Goal: Task Accomplishment & Management: Complete application form

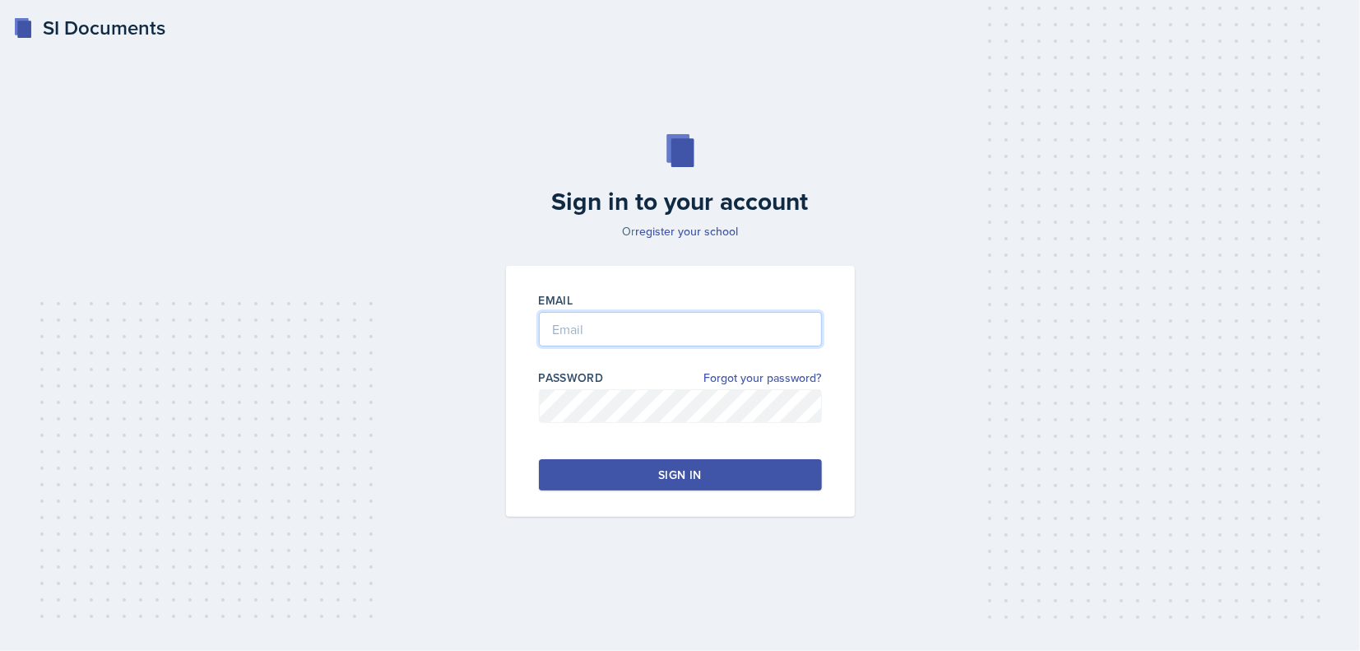
type input "[EMAIL_ADDRESS][DOMAIN_NAME]"
click at [641, 471] on button "Sign in" at bounding box center [680, 474] width 283 height 31
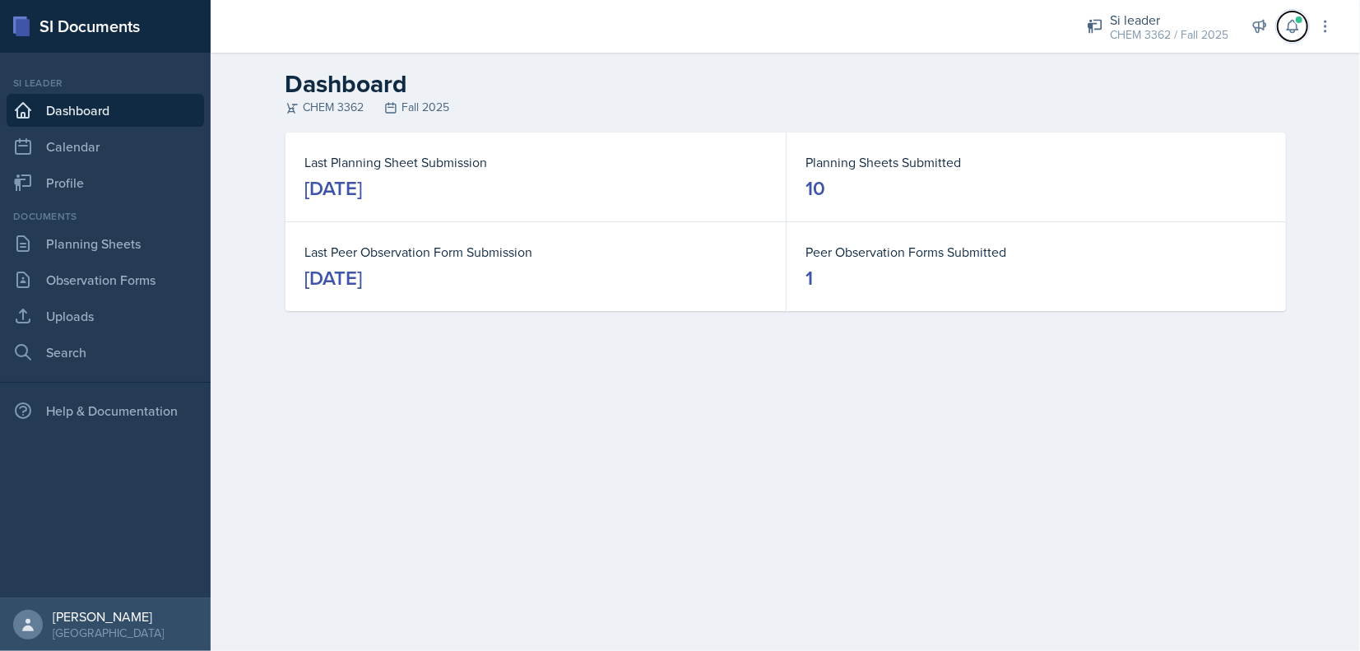
click at [1295, 30] on icon at bounding box center [1292, 27] width 11 height 12
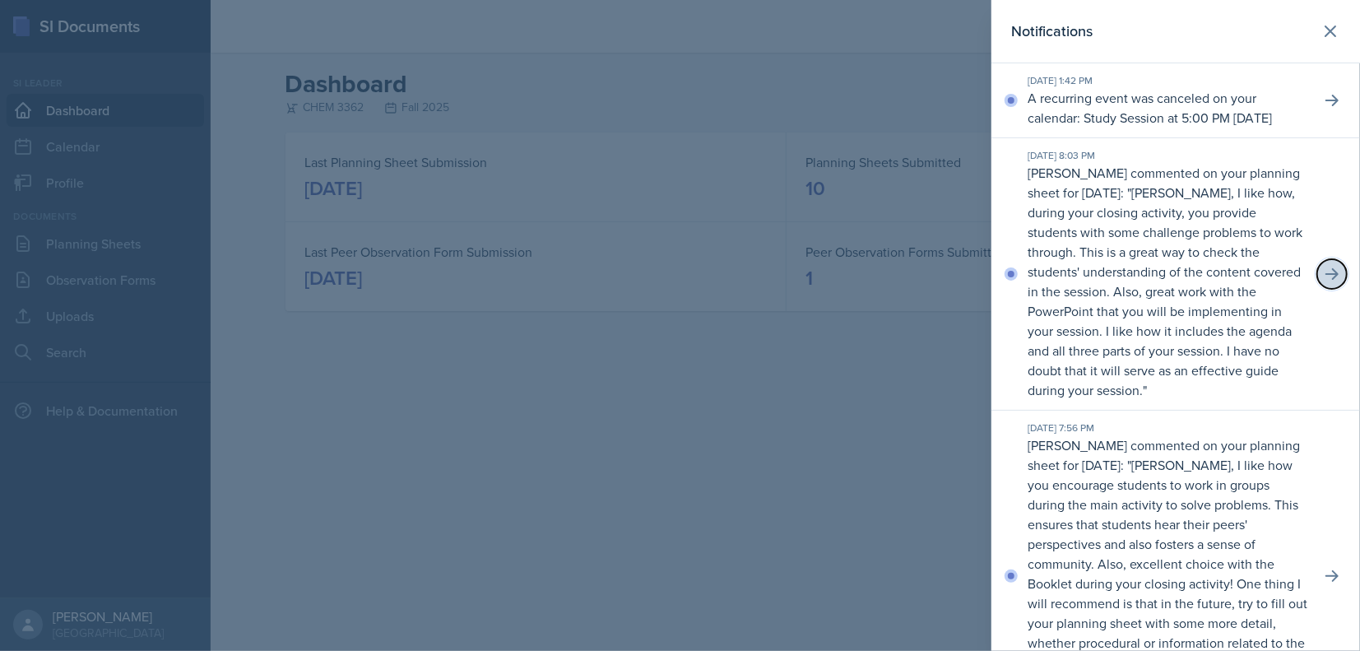
click at [1330, 289] on button at bounding box center [1332, 274] width 30 height 30
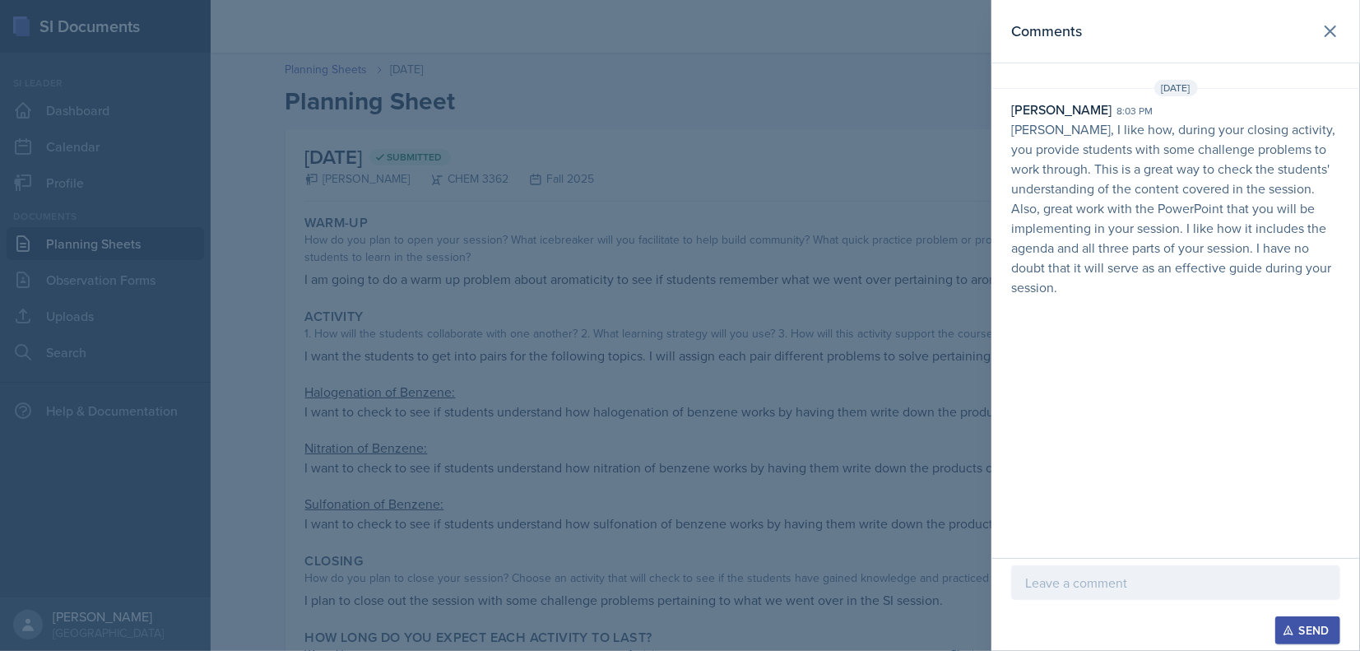
click at [643, 289] on div at bounding box center [680, 325] width 1360 height 651
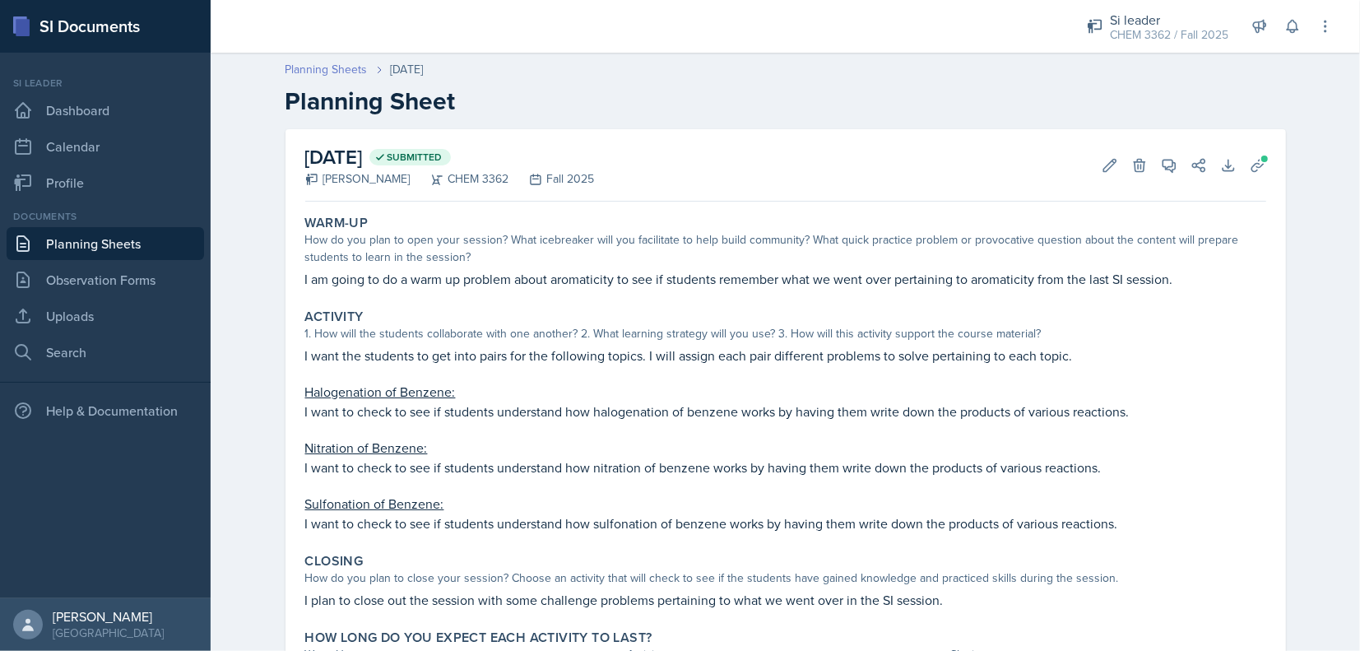
click at [304, 69] on link "Planning Sheets" at bounding box center [327, 69] width 82 height 17
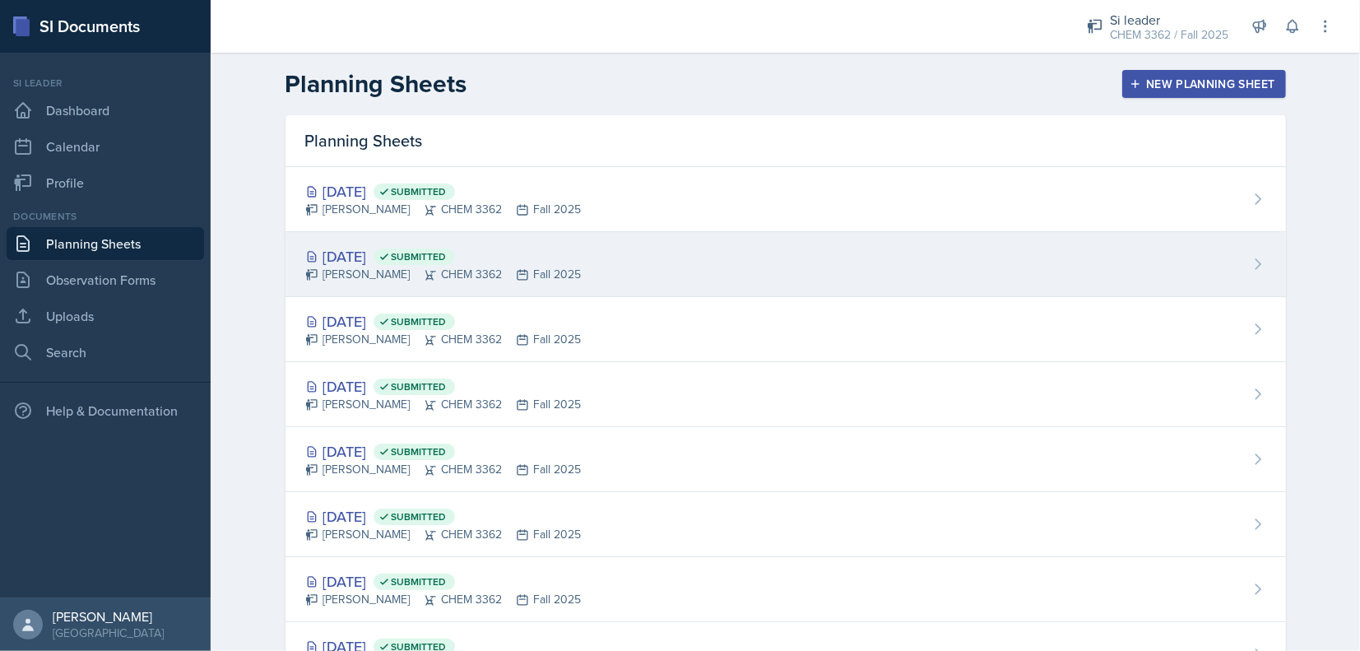
click at [447, 250] on span "Submitted" at bounding box center [419, 256] width 55 height 13
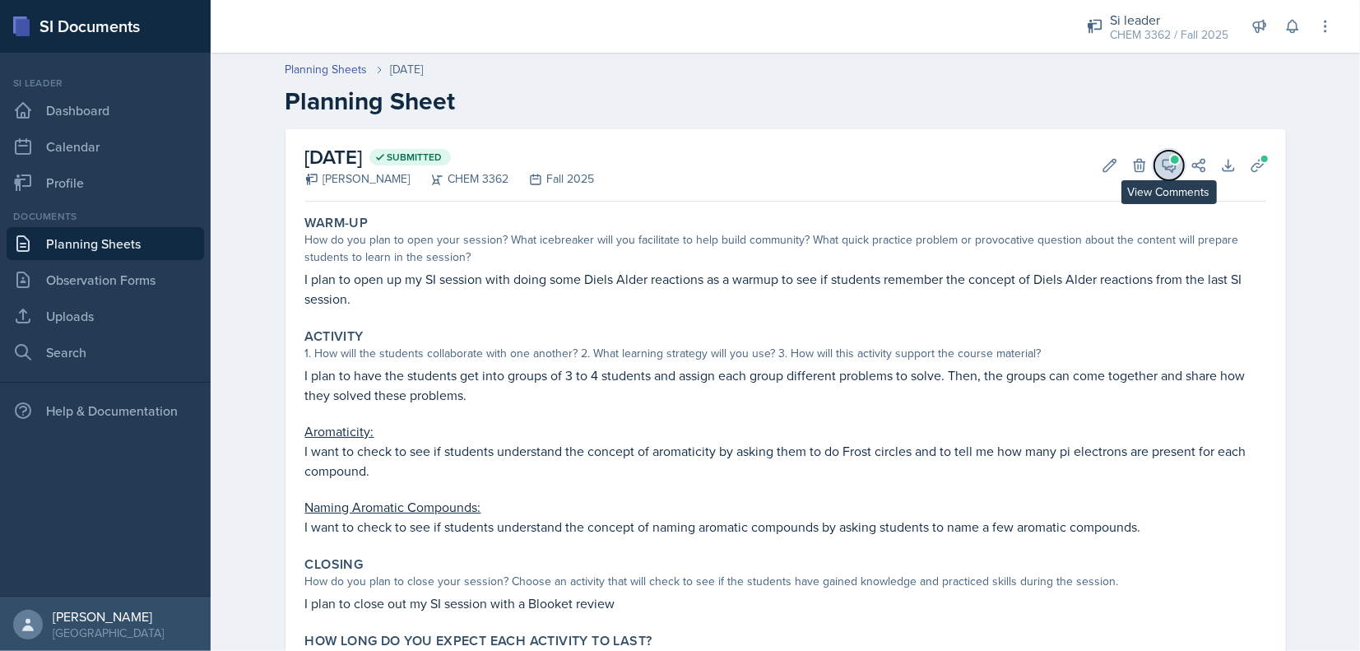
click at [1158, 156] on button "View Comments" at bounding box center [1169, 166] width 30 height 30
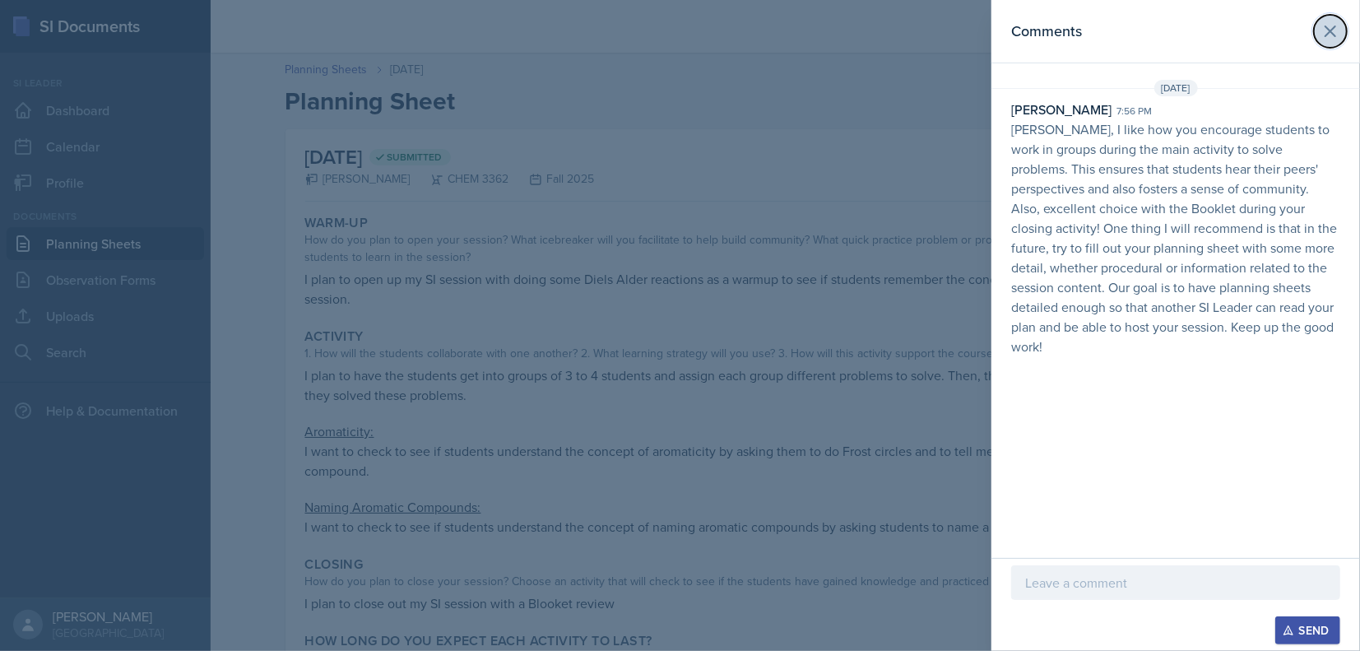
click at [1337, 44] on button at bounding box center [1330, 31] width 33 height 33
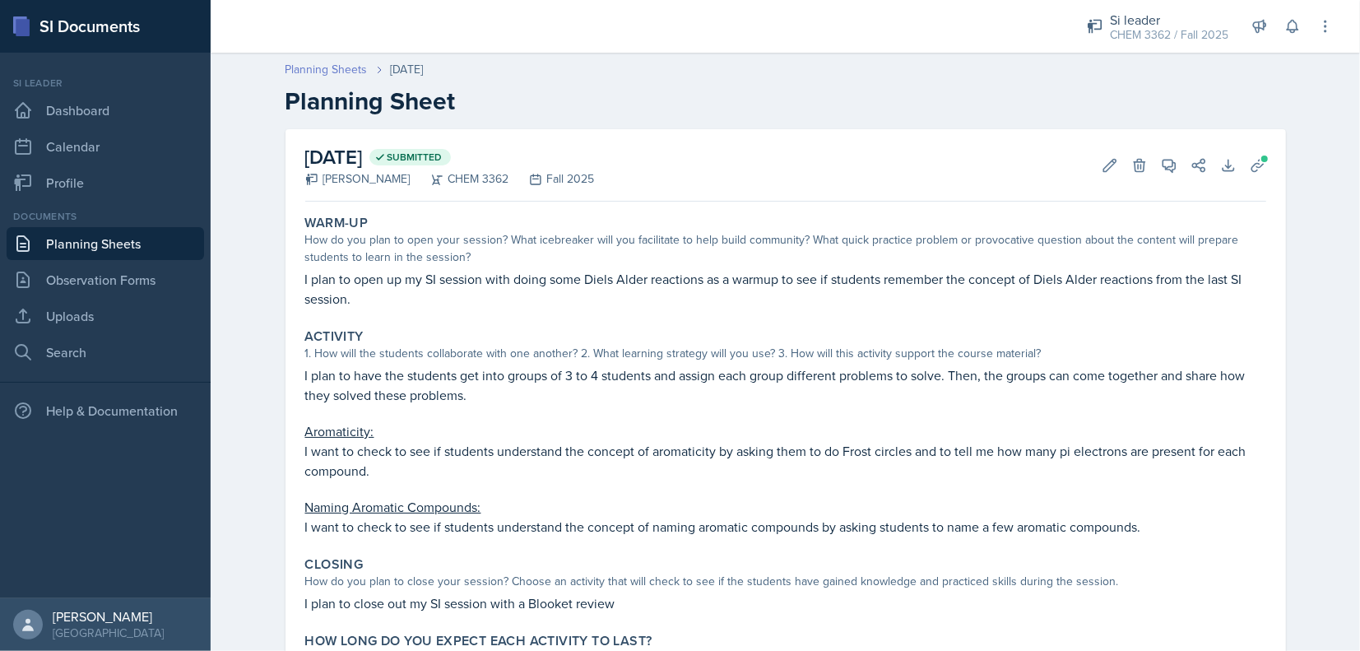
click at [297, 66] on link "Planning Sheets" at bounding box center [327, 69] width 82 height 17
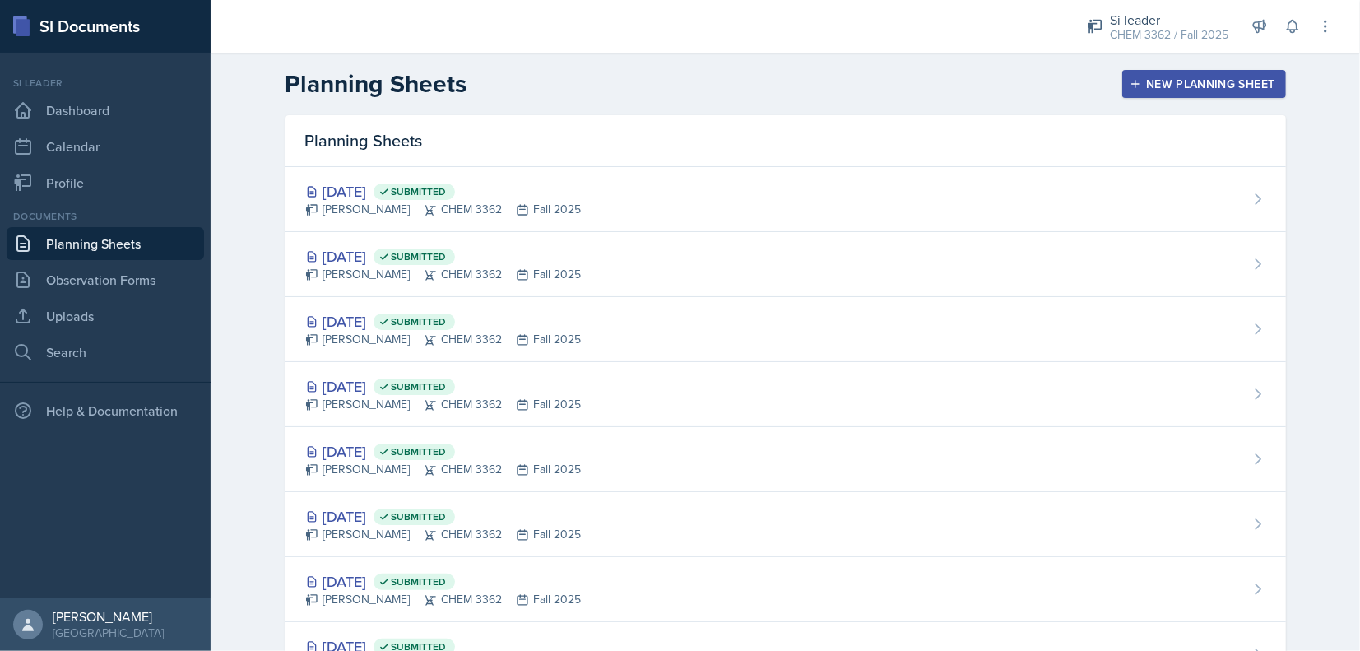
click at [1168, 69] on div "Planning Sheets New Planning Sheet" at bounding box center [785, 84] width 1053 height 30
click at [1176, 79] on div "New Planning Sheet" at bounding box center [1204, 83] width 142 height 13
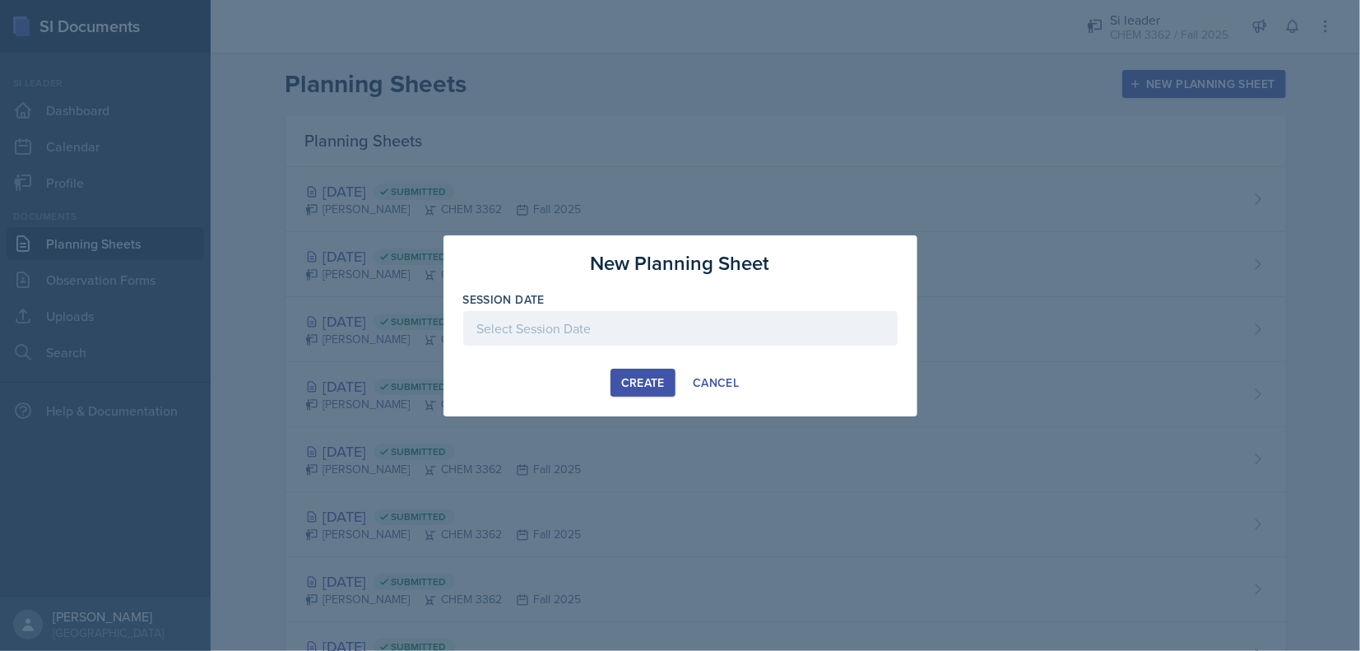
click at [695, 325] on div at bounding box center [680, 328] width 434 height 35
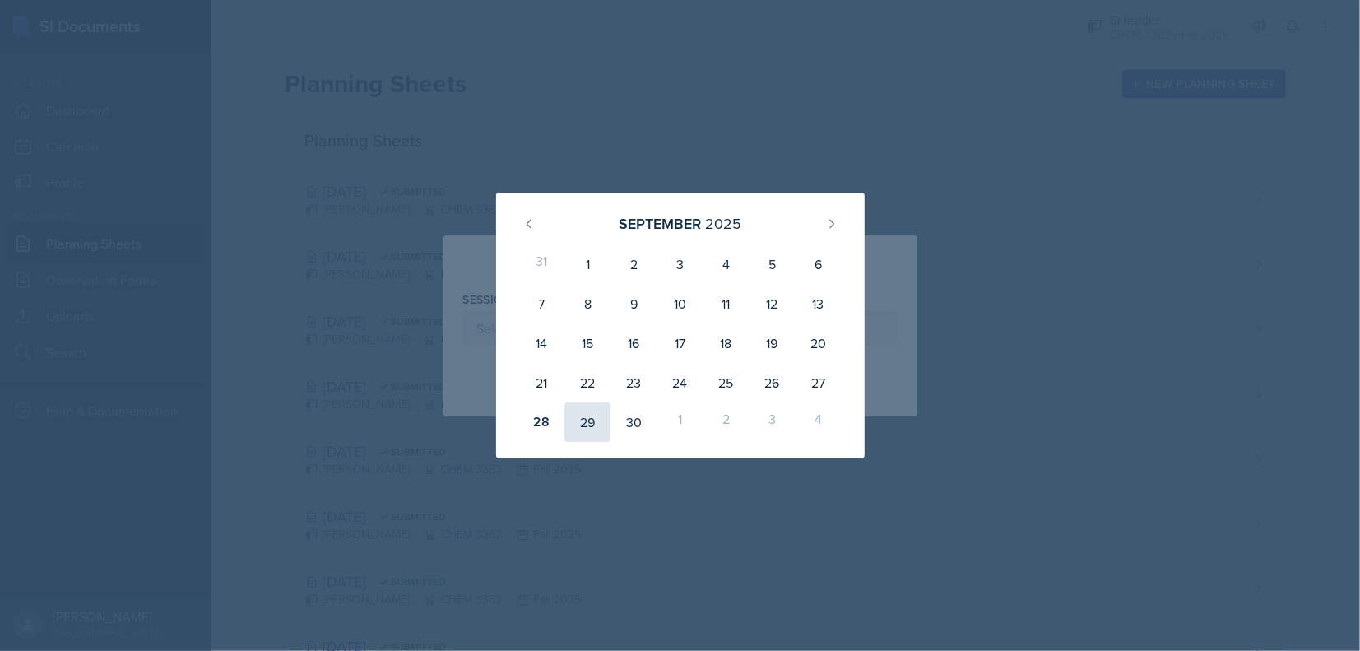
click at [590, 425] on div "29" at bounding box center [587, 421] width 46 height 39
type input "[DATE]"
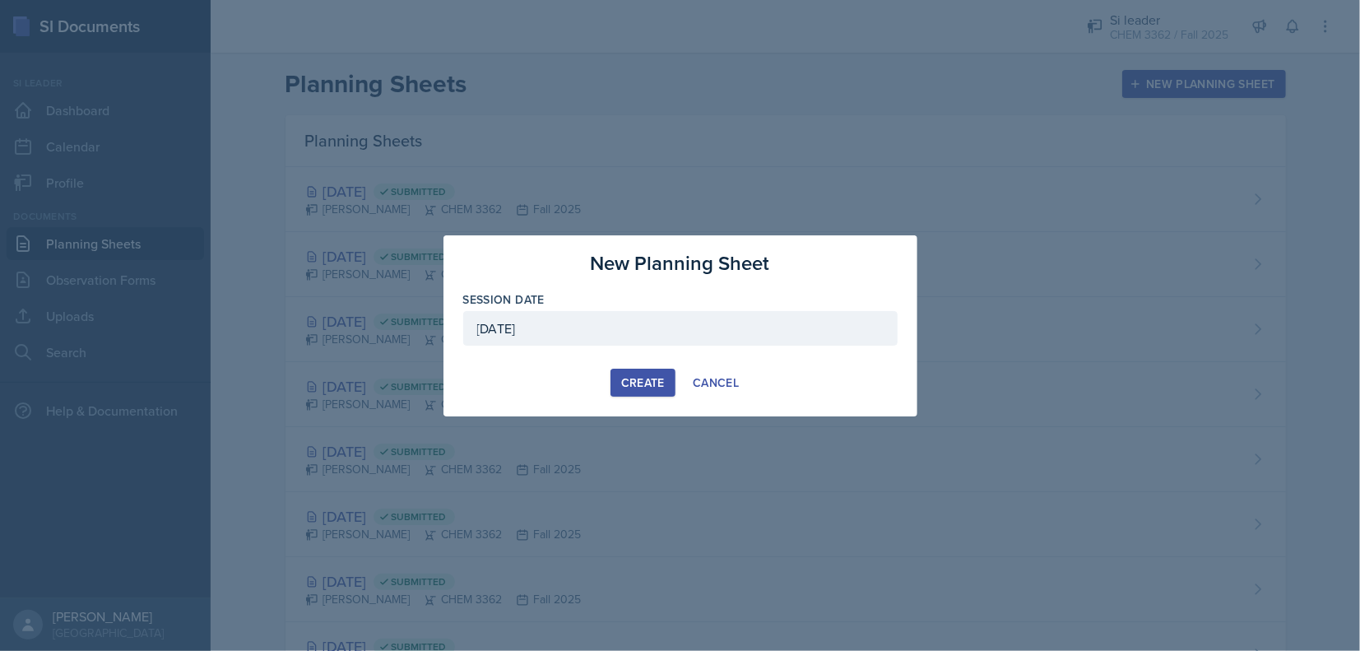
click at [625, 389] on div "Create" at bounding box center [643, 382] width 44 height 13
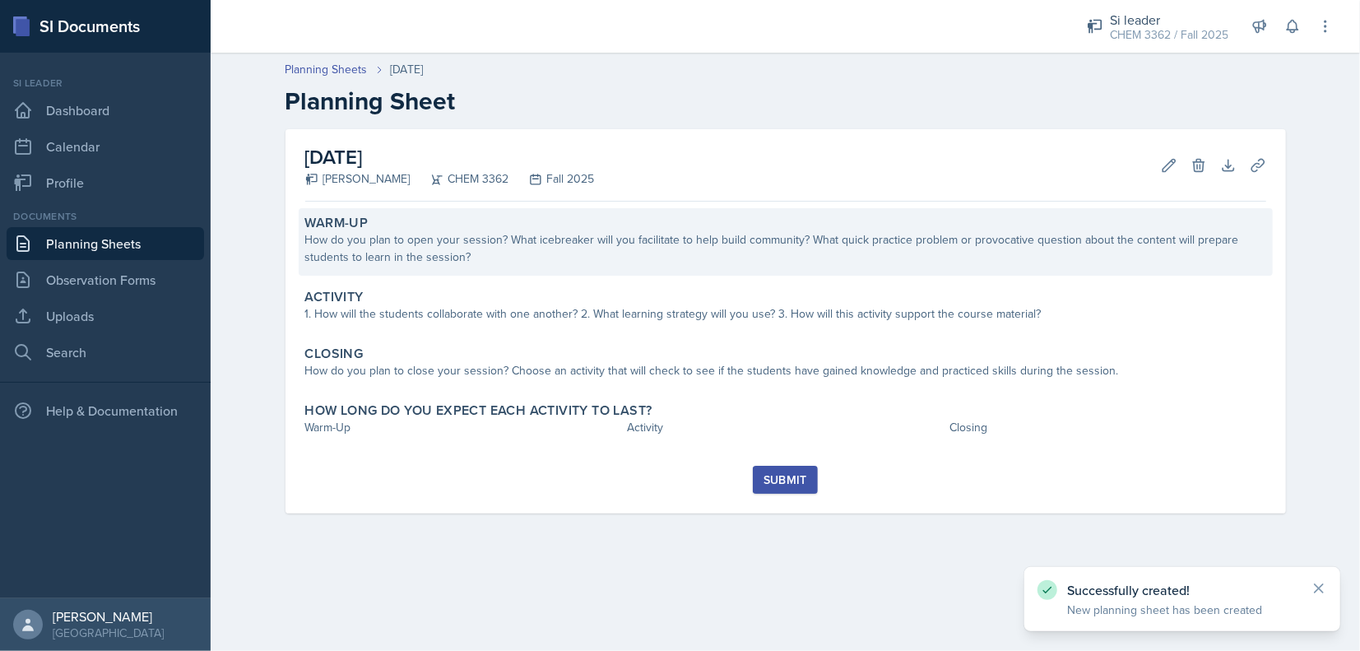
click at [395, 255] on div "How do you plan to open your session? What icebreaker will you facilitate to he…" at bounding box center [785, 248] width 961 height 35
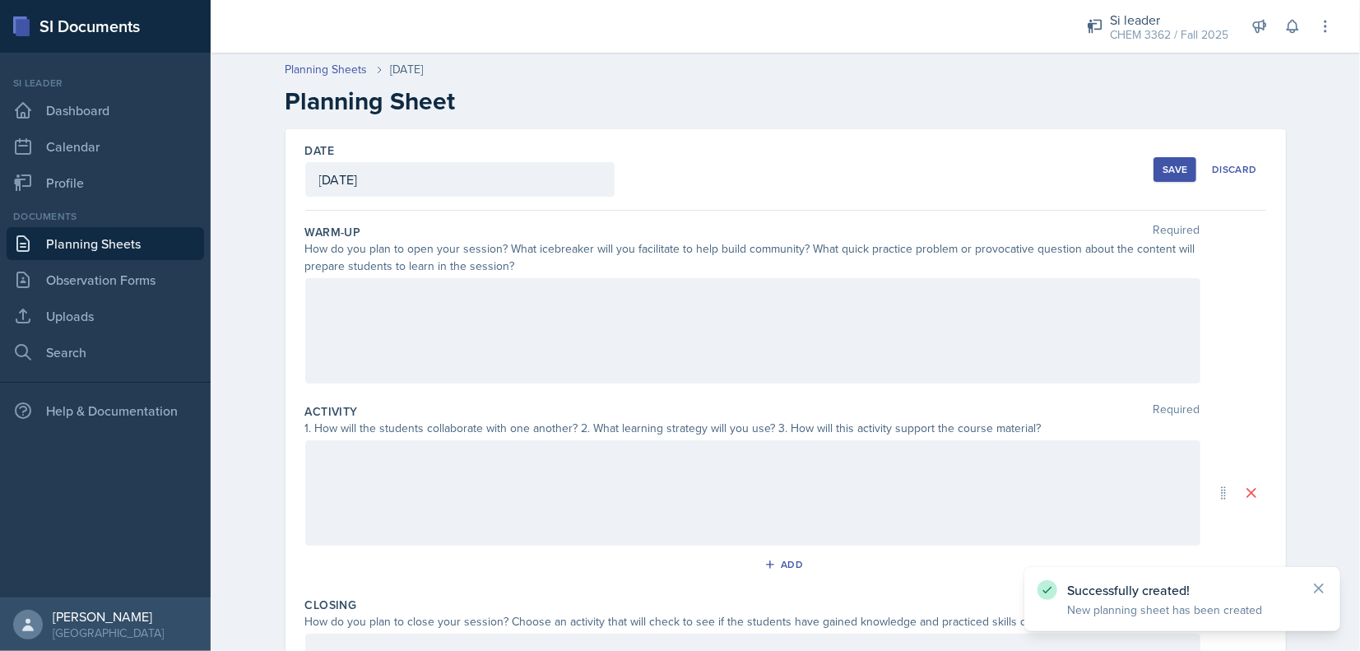
click at [429, 340] on div at bounding box center [752, 330] width 895 height 105
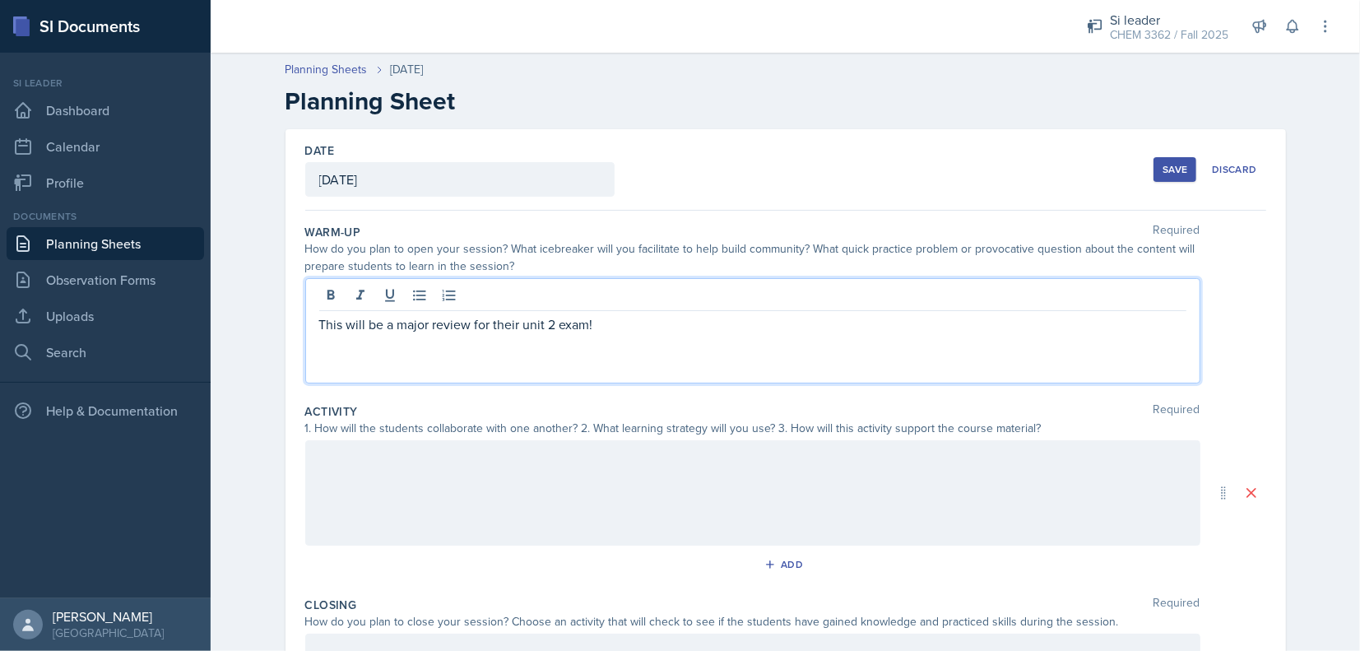
click at [437, 339] on div "This will be a major review for their unit 2 exam!" at bounding box center [752, 330] width 895 height 105
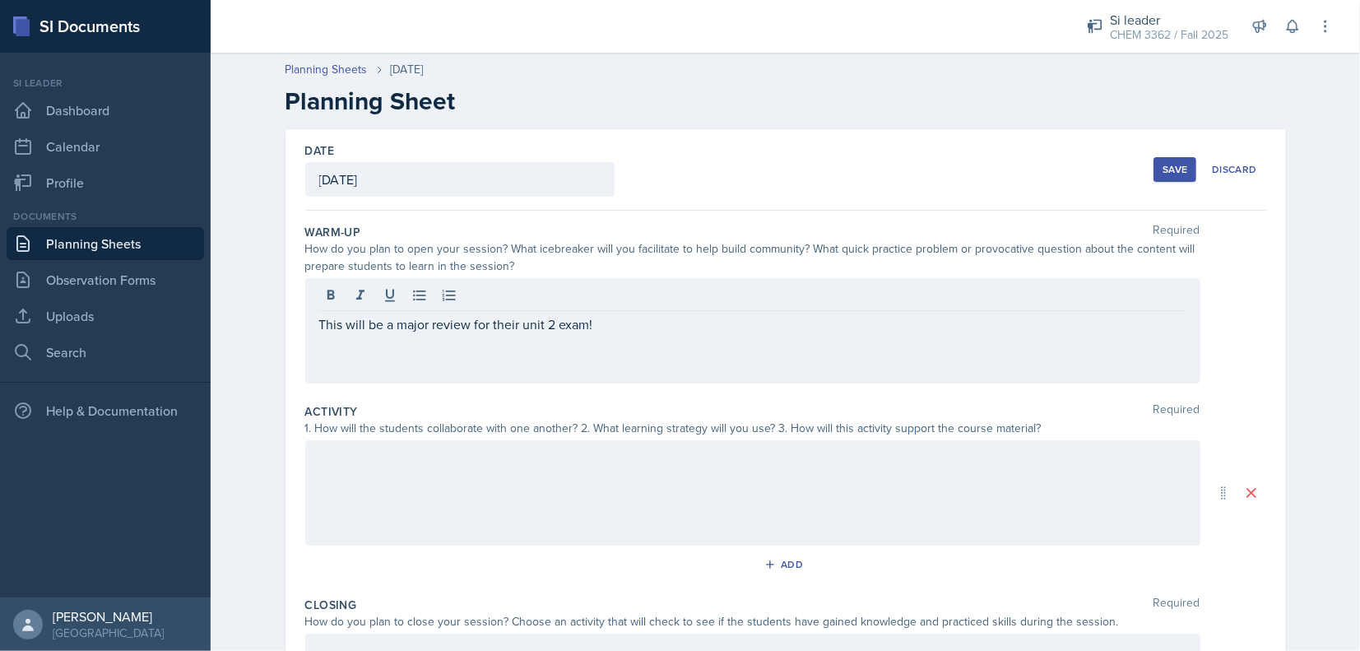
click at [437, 339] on div "This will be a major review for their unit 2 exam!" at bounding box center [752, 330] width 895 height 105
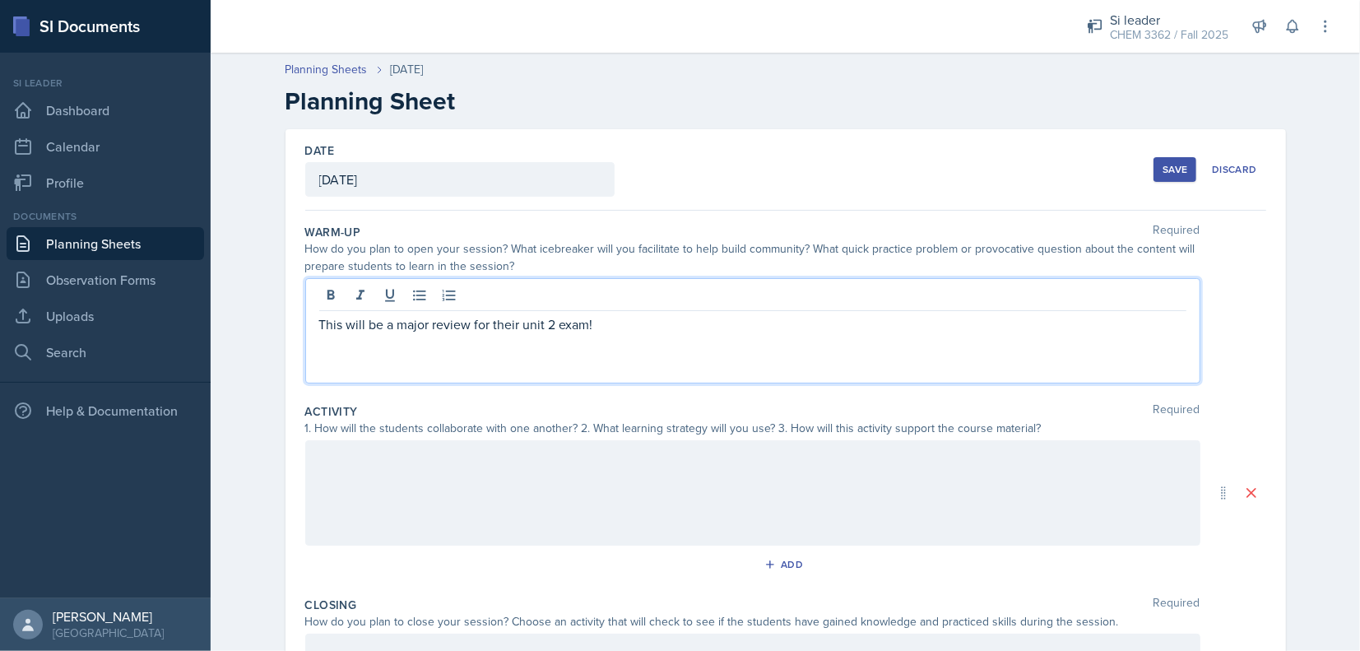
click at [411, 327] on p "This will be a major review for their unit 2 exam!" at bounding box center [752, 324] width 867 height 20
copy p "This will be a major review for their unit 2 exam!"
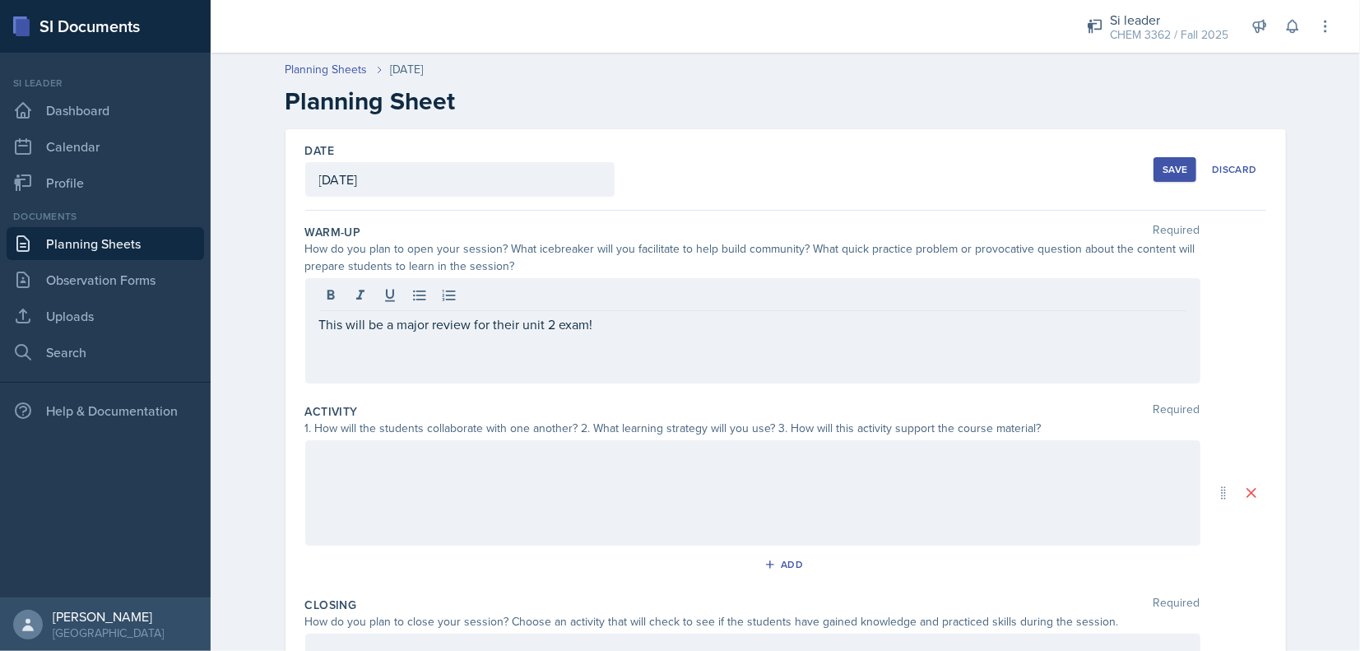
drag, startPoint x: 379, startPoint y: 568, endPoint x: 372, endPoint y: 506, distance: 62.2
click at [378, 550] on div "Activity Required 1. How will the students collaborate with one another? 2. Wha…" at bounding box center [785, 493] width 961 height 193
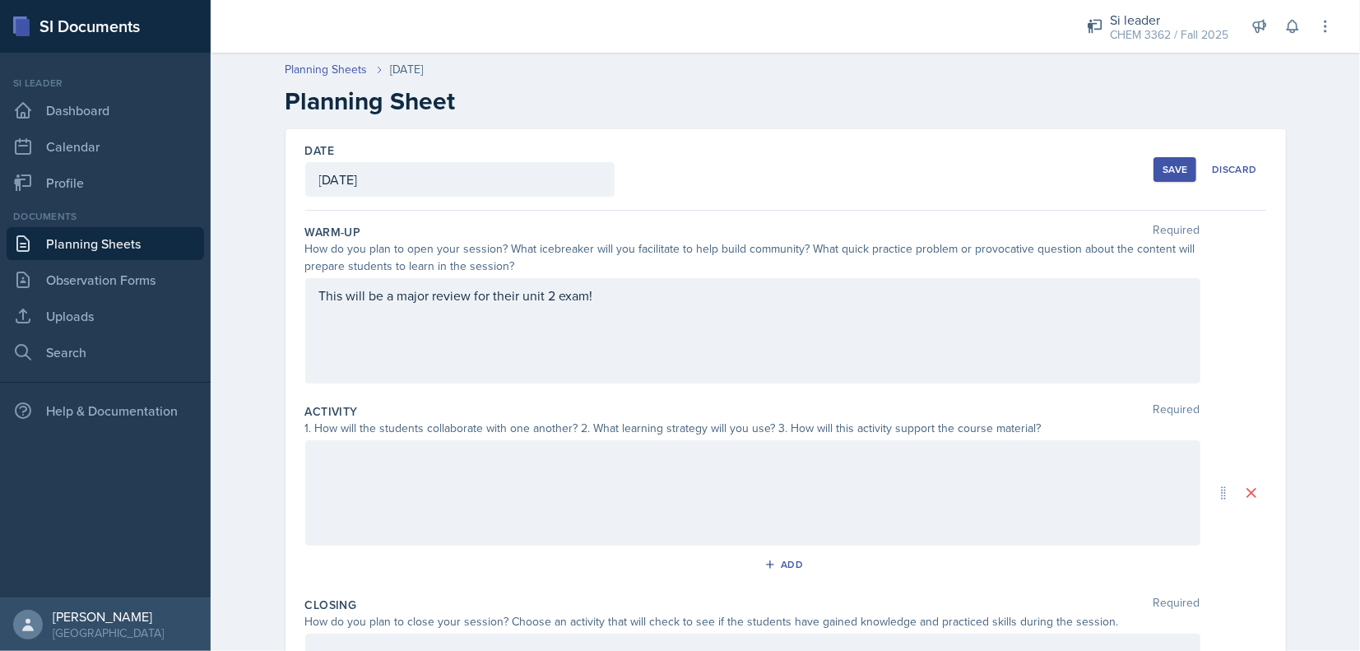
click at [372, 506] on div at bounding box center [752, 492] width 895 height 105
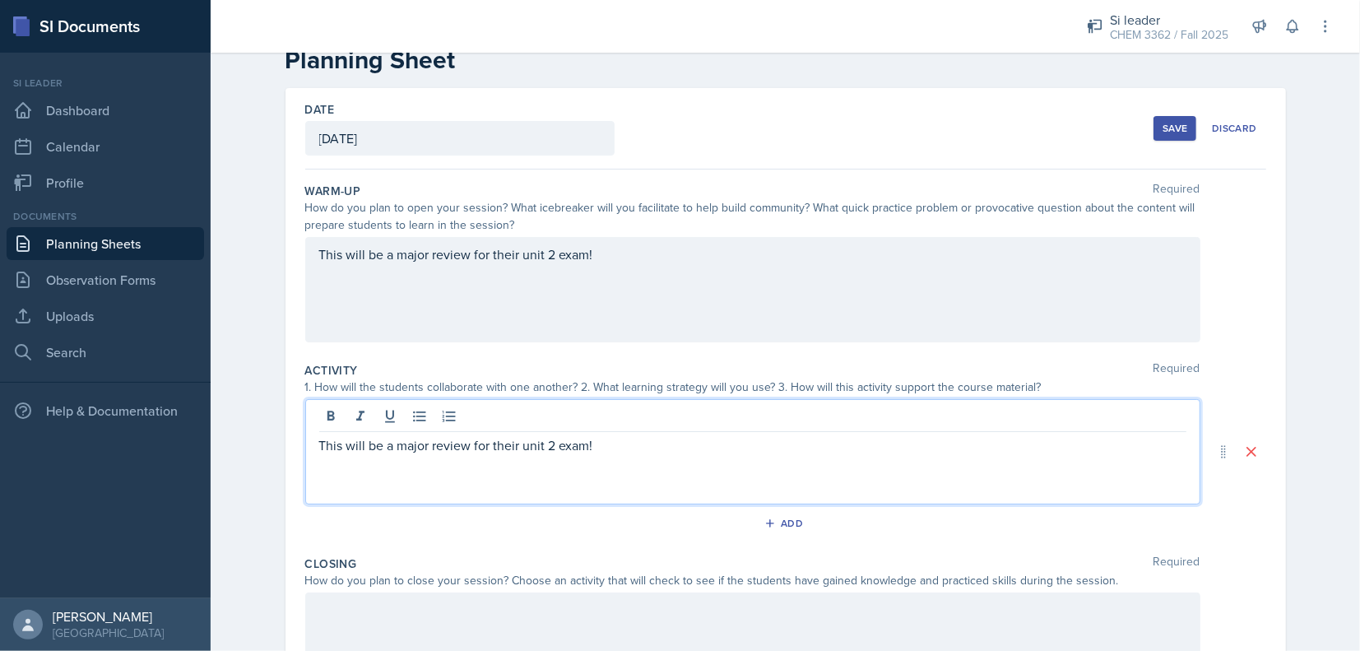
scroll to position [243, 0]
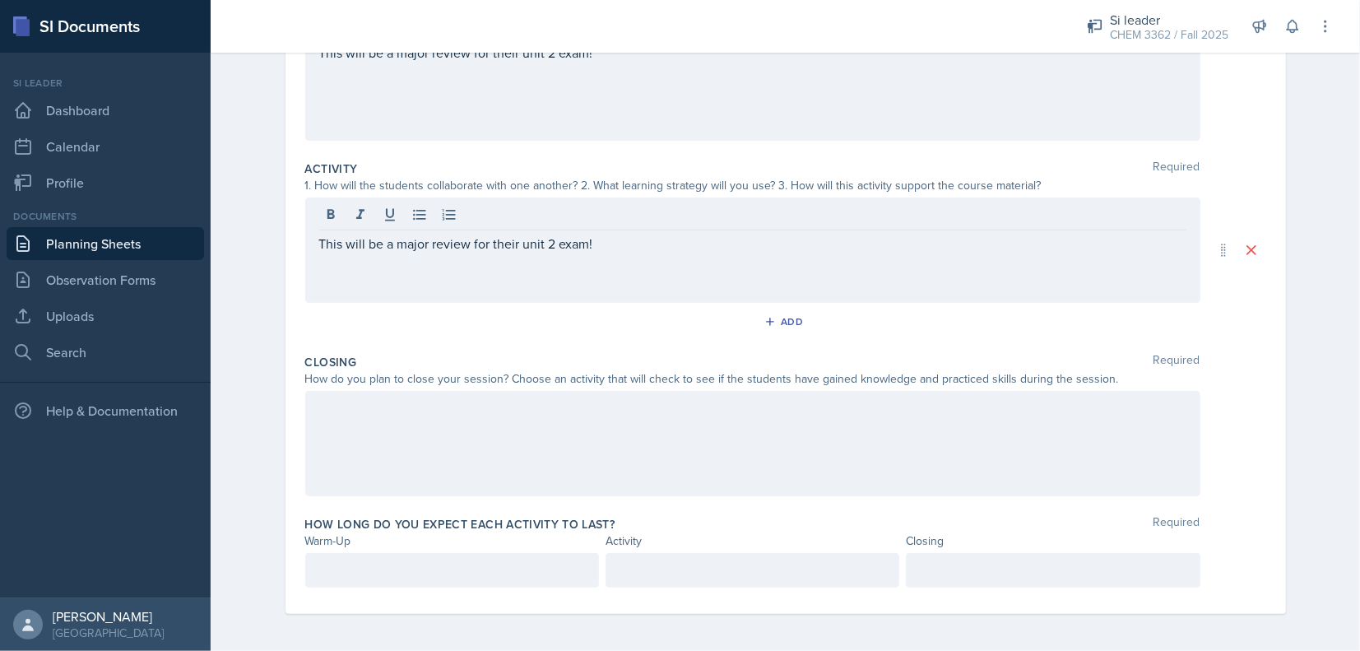
click at [355, 426] on div at bounding box center [752, 443] width 895 height 105
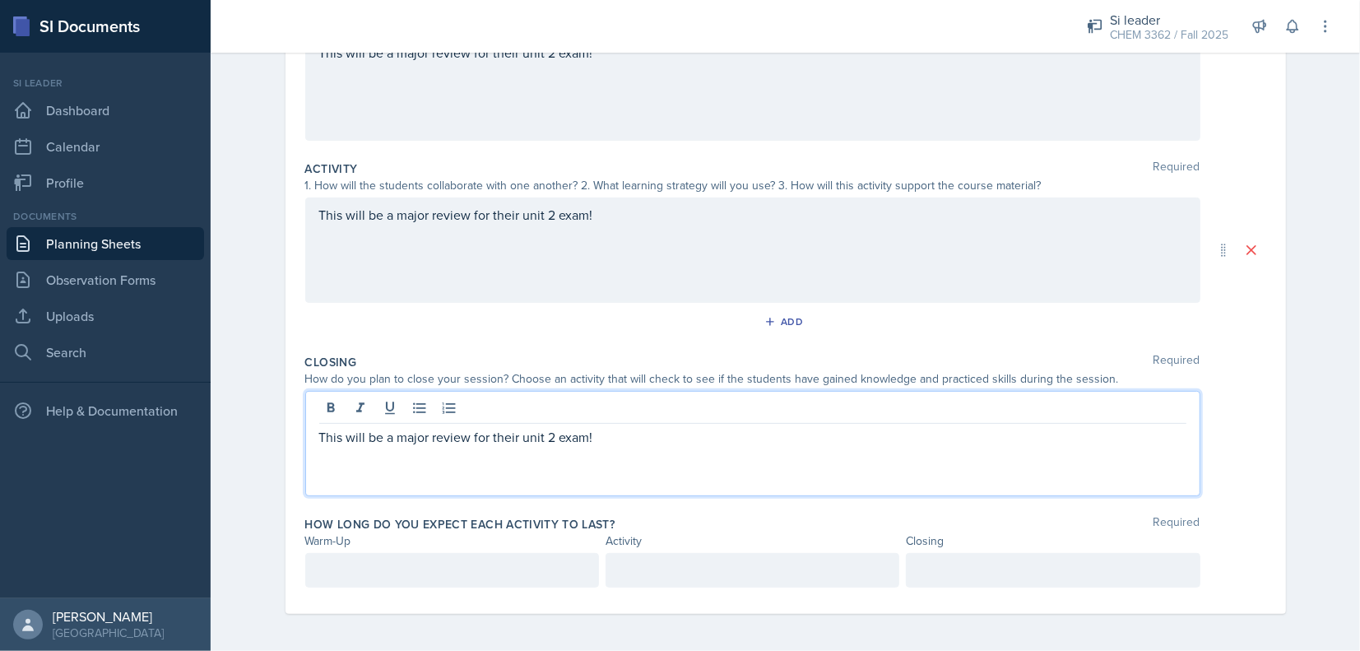
scroll to position [272, 0]
click at [368, 569] on p at bounding box center [452, 568] width 266 height 20
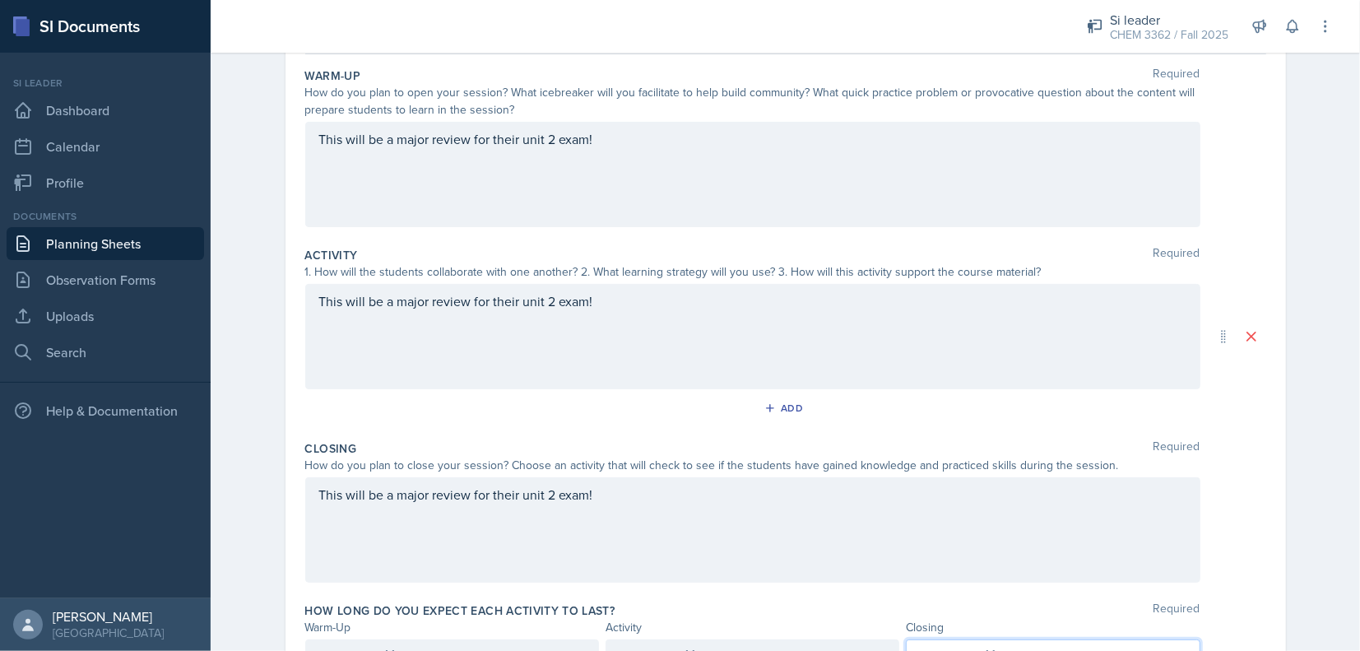
scroll to position [25, 0]
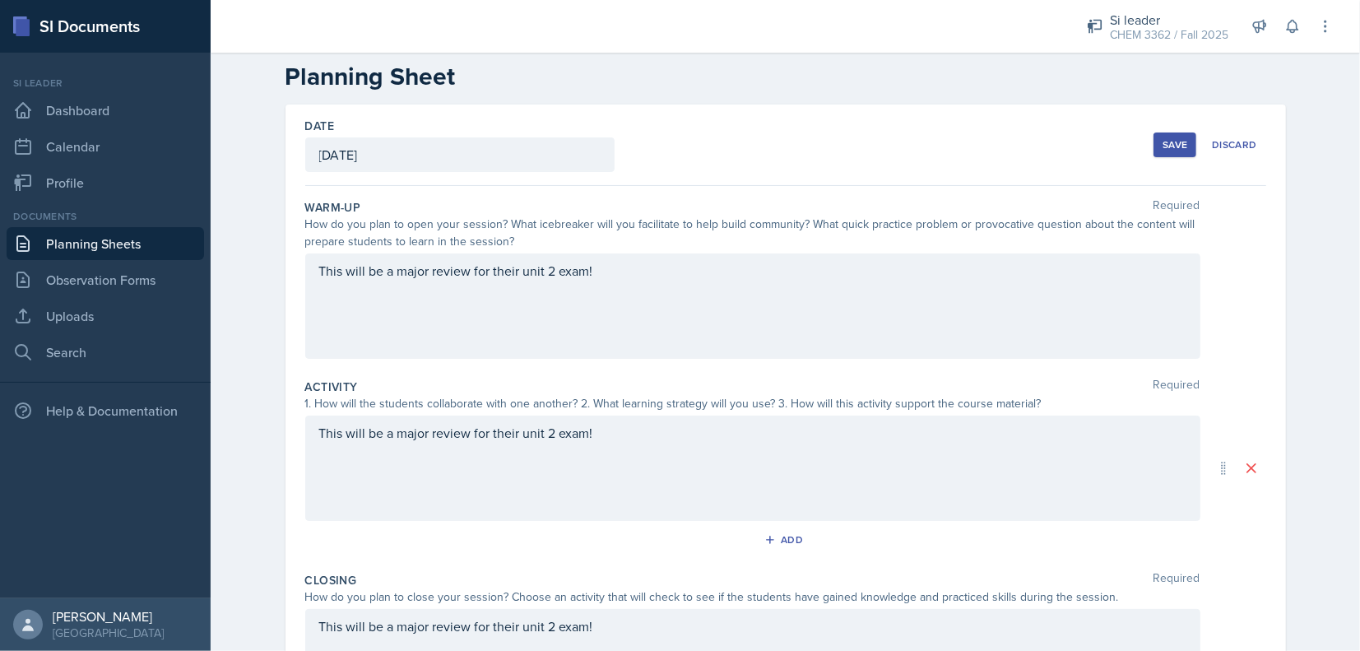
click at [1163, 140] on div "Save" at bounding box center [1175, 144] width 25 height 13
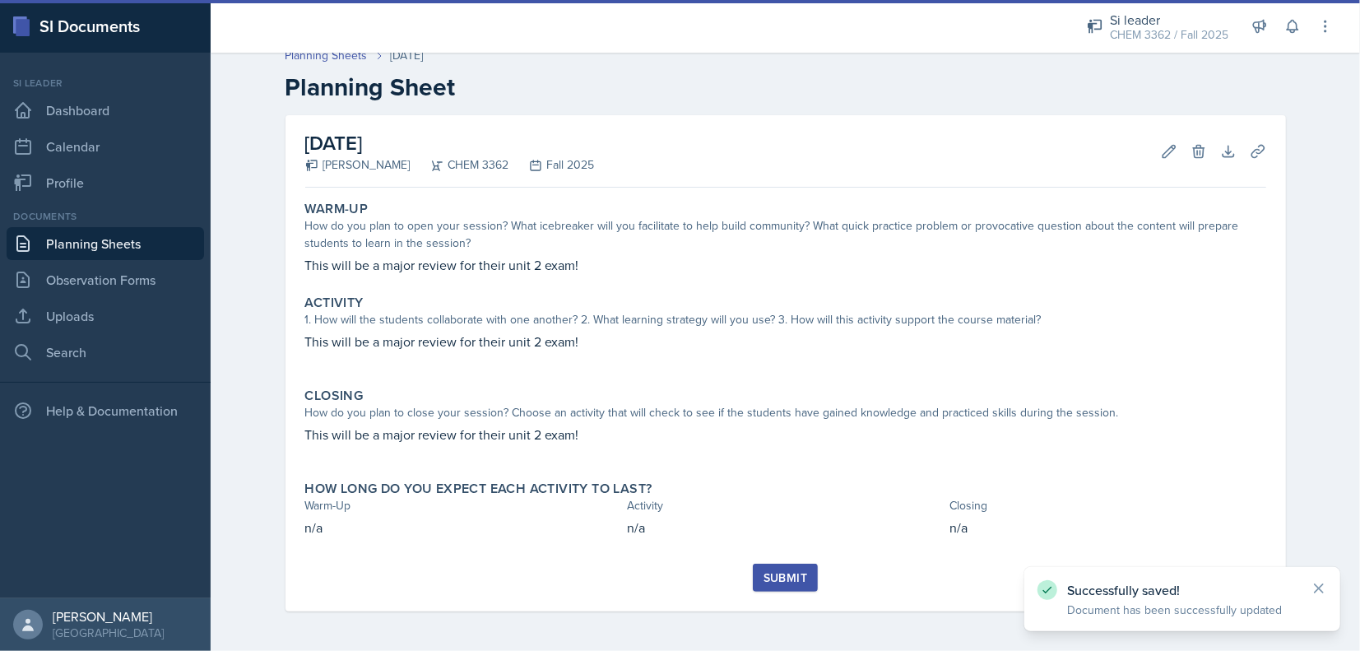
scroll to position [13, 0]
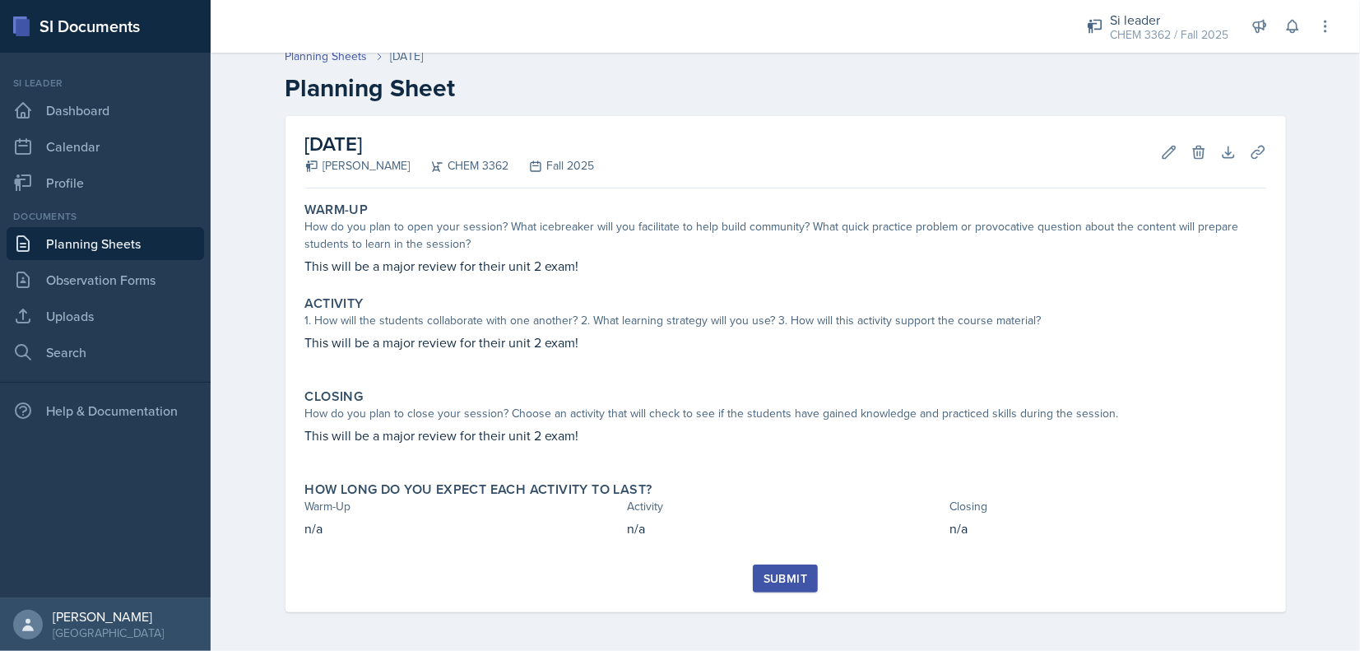
click at [769, 585] on div "Submit" at bounding box center [786, 578] width 44 height 13
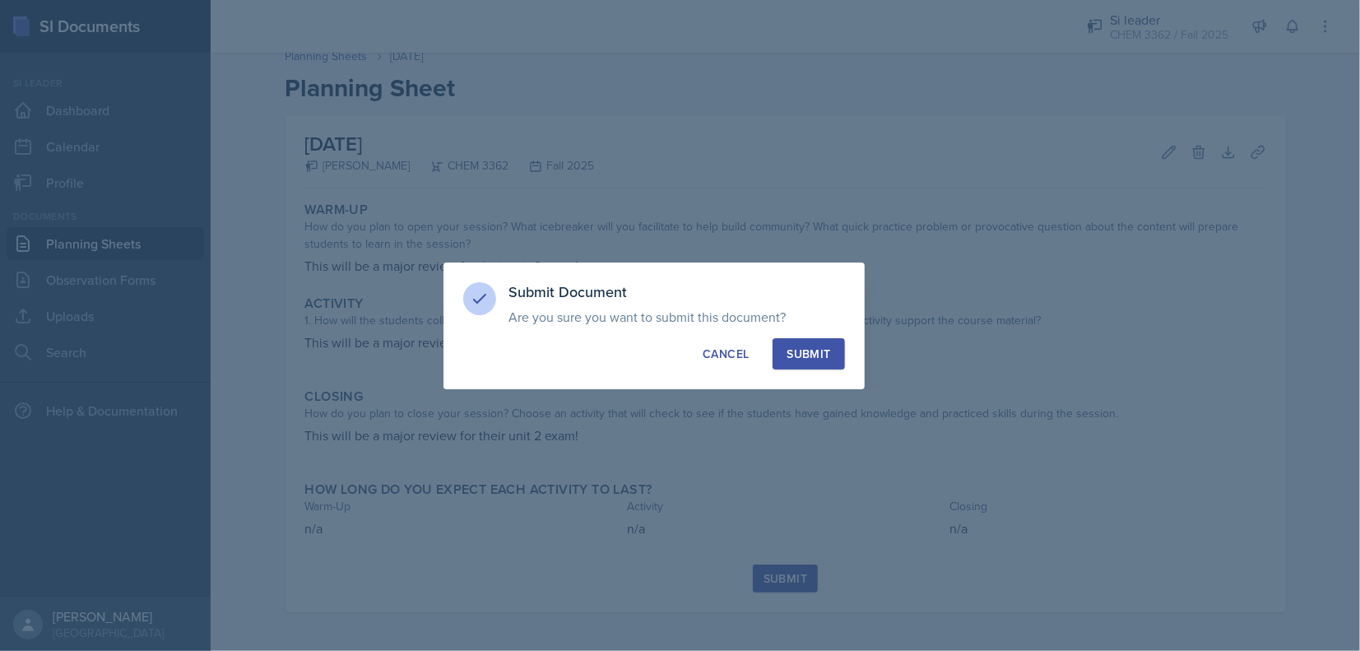
click at [831, 343] on button "Submit" at bounding box center [809, 353] width 72 height 31
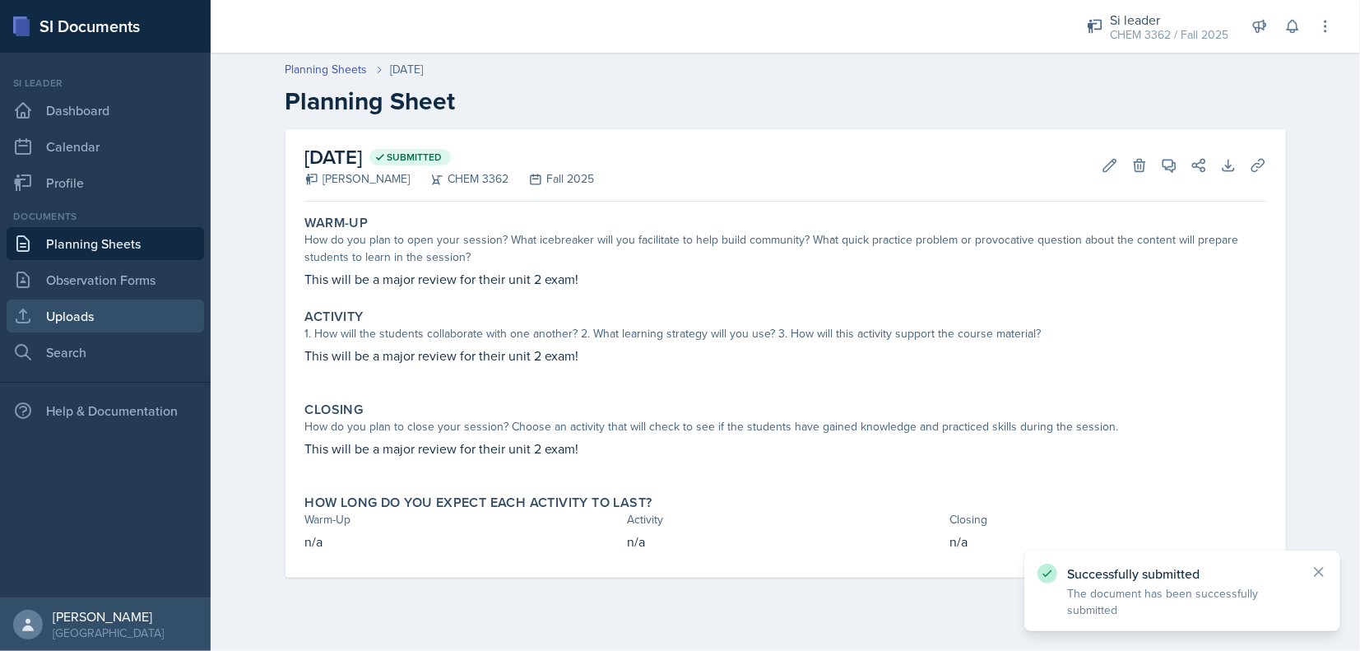
click at [55, 325] on link "Uploads" at bounding box center [105, 315] width 197 height 33
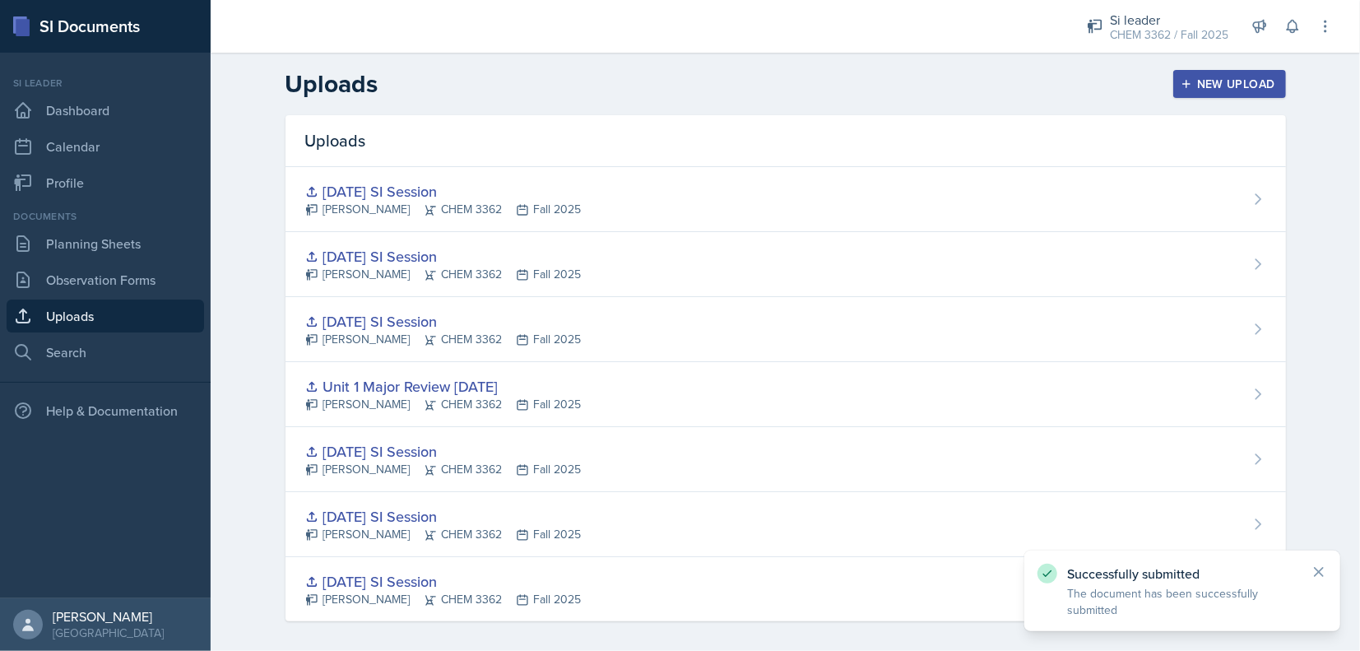
click at [1210, 96] on button "New Upload" at bounding box center [1229, 84] width 113 height 28
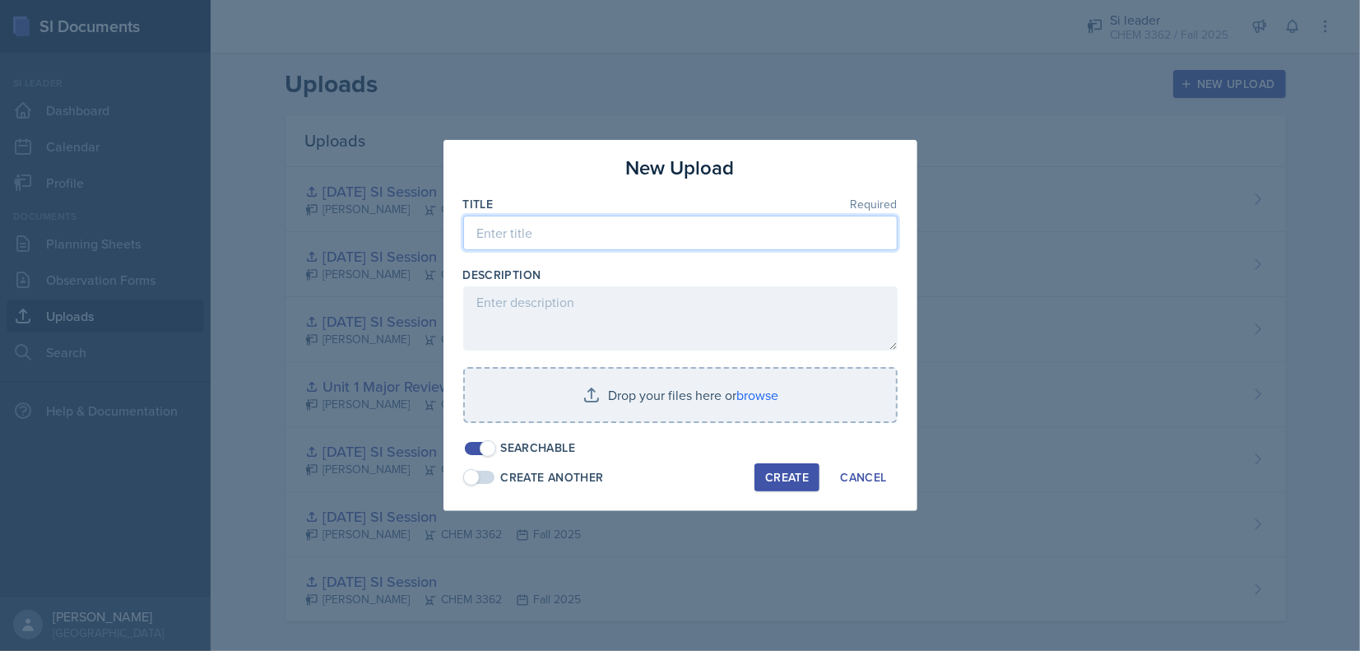
click at [688, 229] on input at bounding box center [680, 233] width 434 height 35
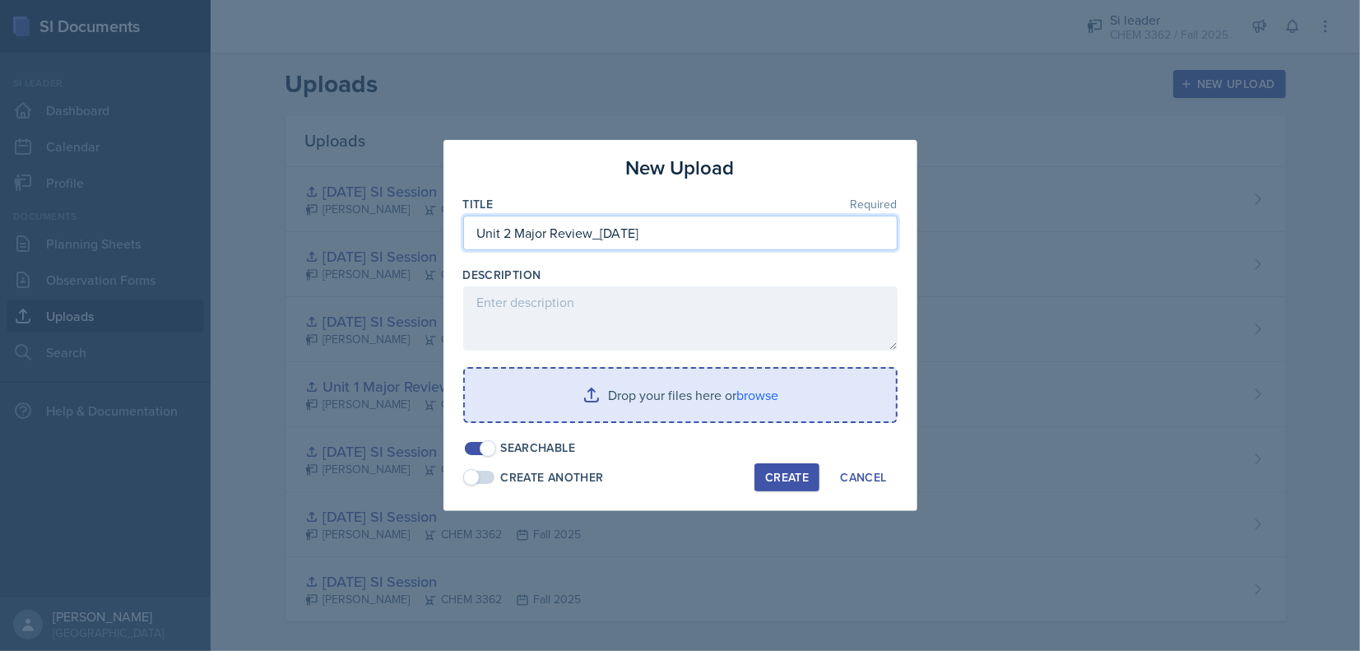
type input "Unit 2 Major Review_[DATE]"
click at [827, 391] on input "file" at bounding box center [680, 395] width 431 height 53
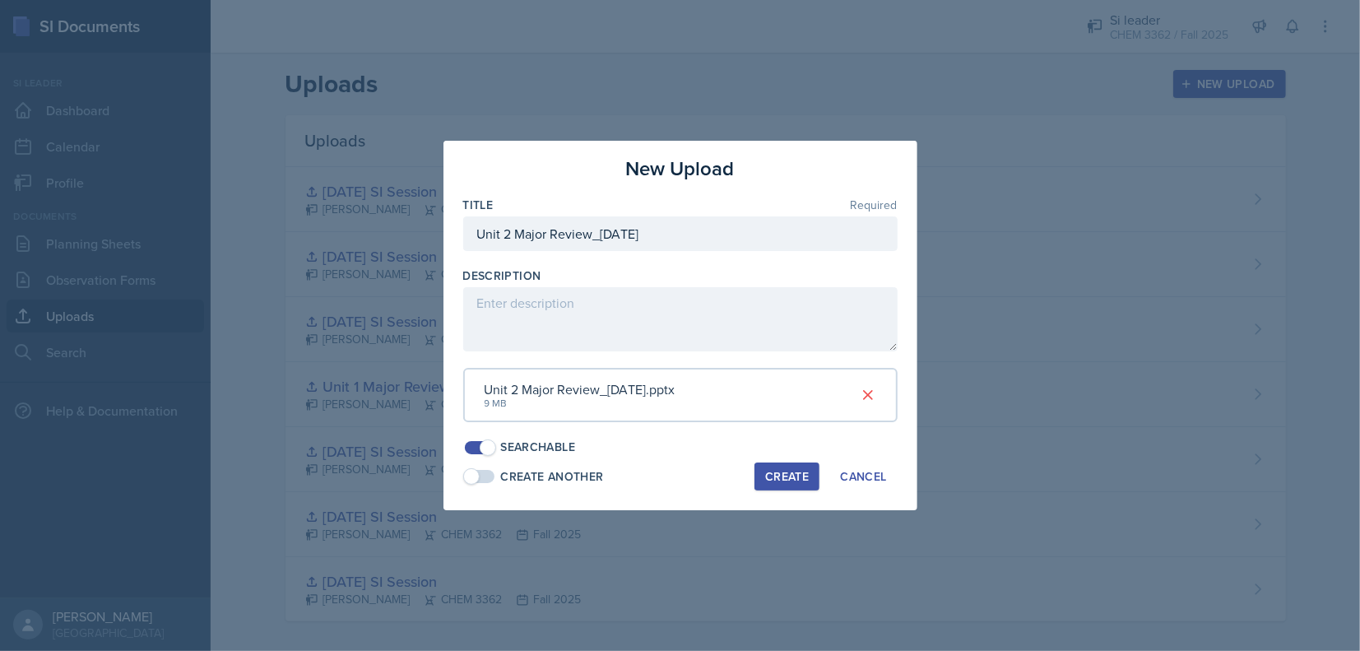
click at [784, 472] on div "Create" at bounding box center [787, 476] width 44 height 13
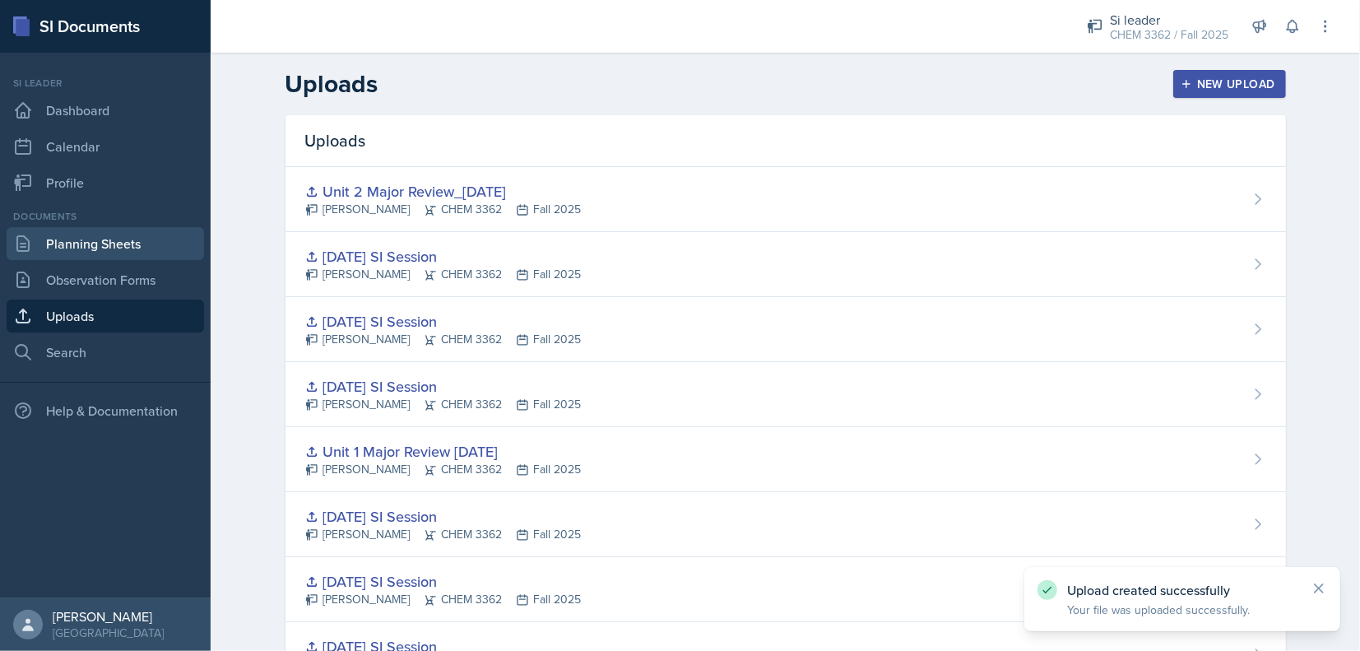
click at [130, 239] on link "Planning Sheets" at bounding box center [105, 243] width 197 height 33
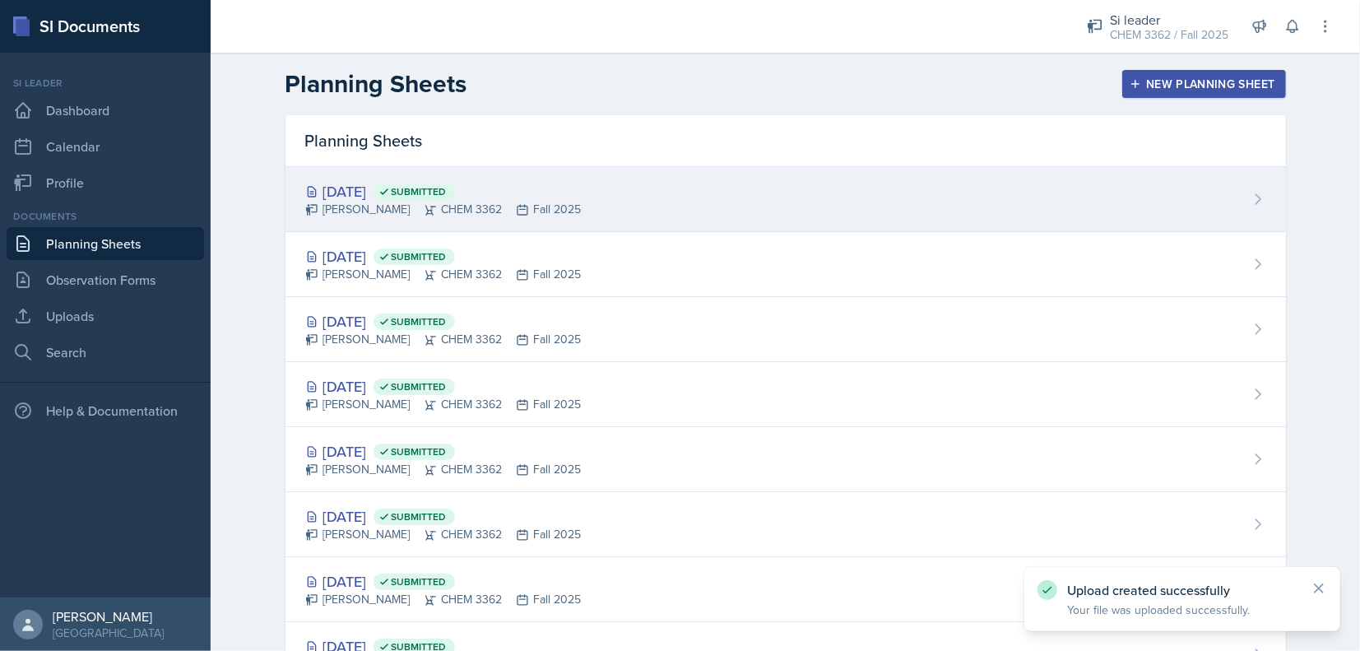
click at [884, 219] on div "[DATE] Submitted [PERSON_NAME] CHEM 3362 Fall 2025" at bounding box center [786, 199] width 1000 height 65
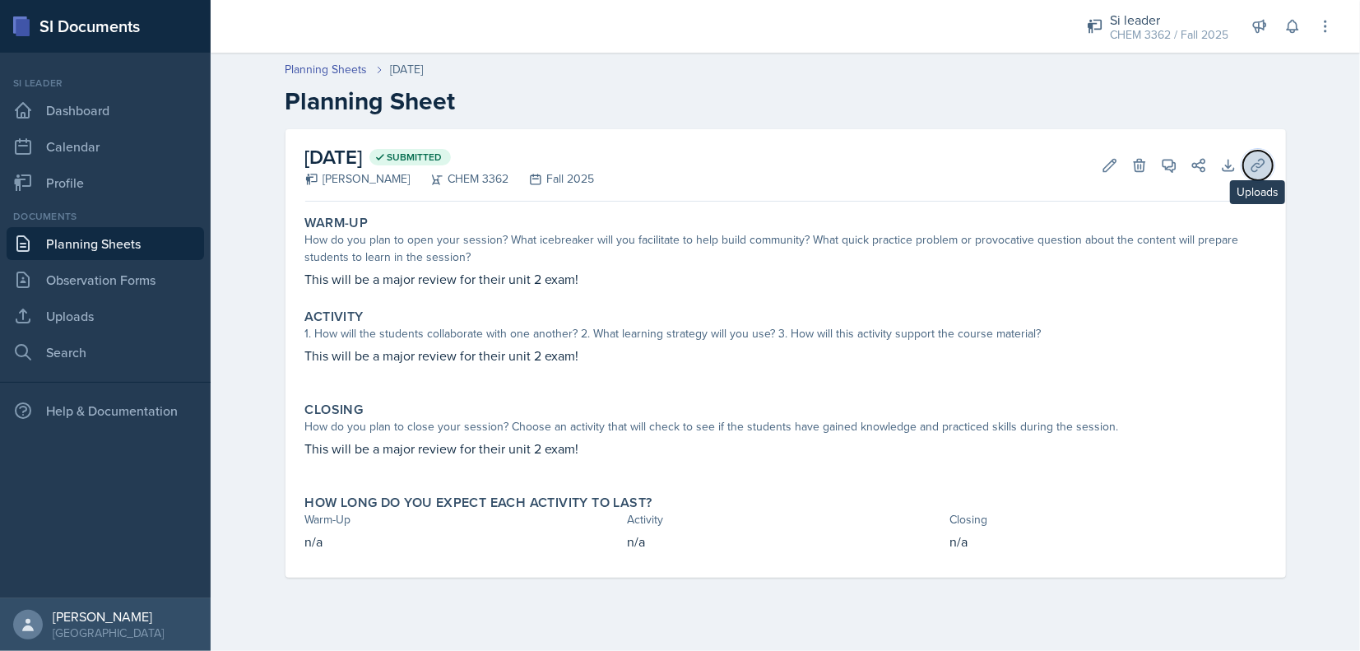
click at [1258, 173] on icon at bounding box center [1258, 165] width 16 height 16
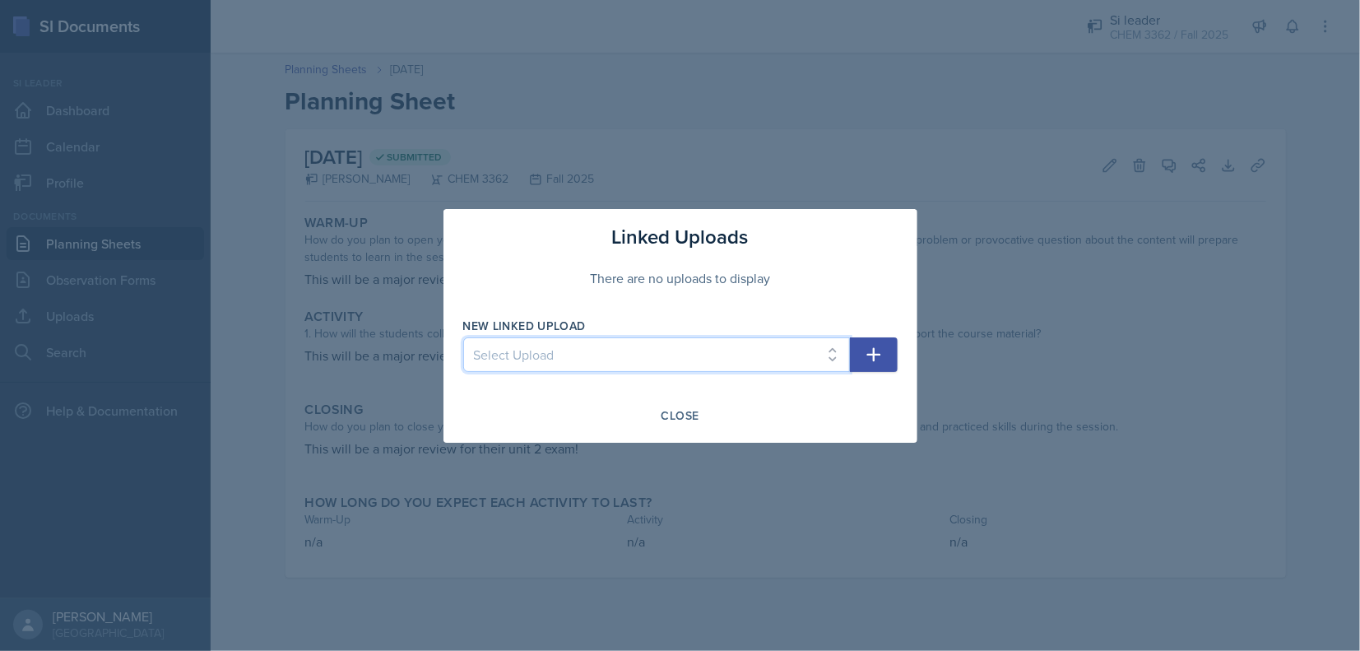
click at [597, 352] on select "Select Upload [DATE] SI Session [DATE] SI Session [DATE] SI Session Unit 1 Majo…" at bounding box center [656, 354] width 387 height 35
select select "478b7141-9e5b-429a-b71b-43cd553040af"
click at [463, 337] on select "Select Upload [DATE] SI Session [DATE] SI Session [DATE] SI Session Unit 1 Majo…" at bounding box center [656, 354] width 387 height 35
click at [866, 364] on icon "button" at bounding box center [874, 355] width 20 height 20
select select
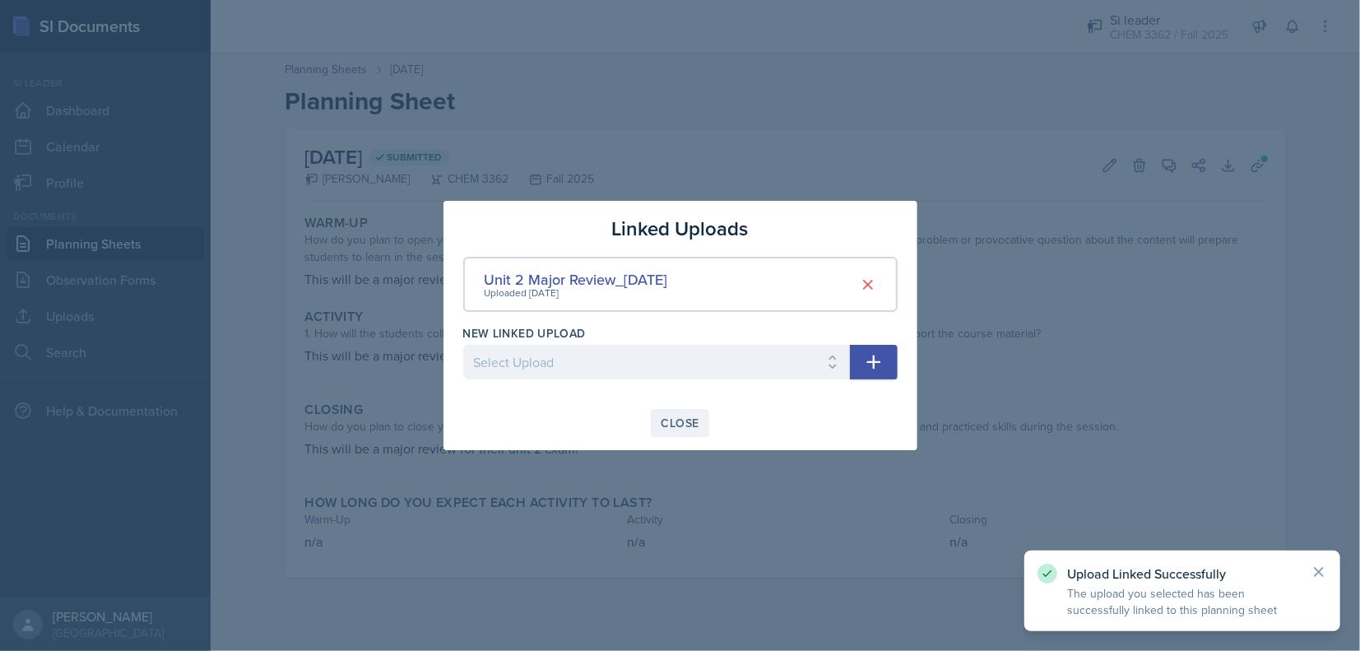
click at [678, 418] on div "Close" at bounding box center [681, 422] width 38 height 13
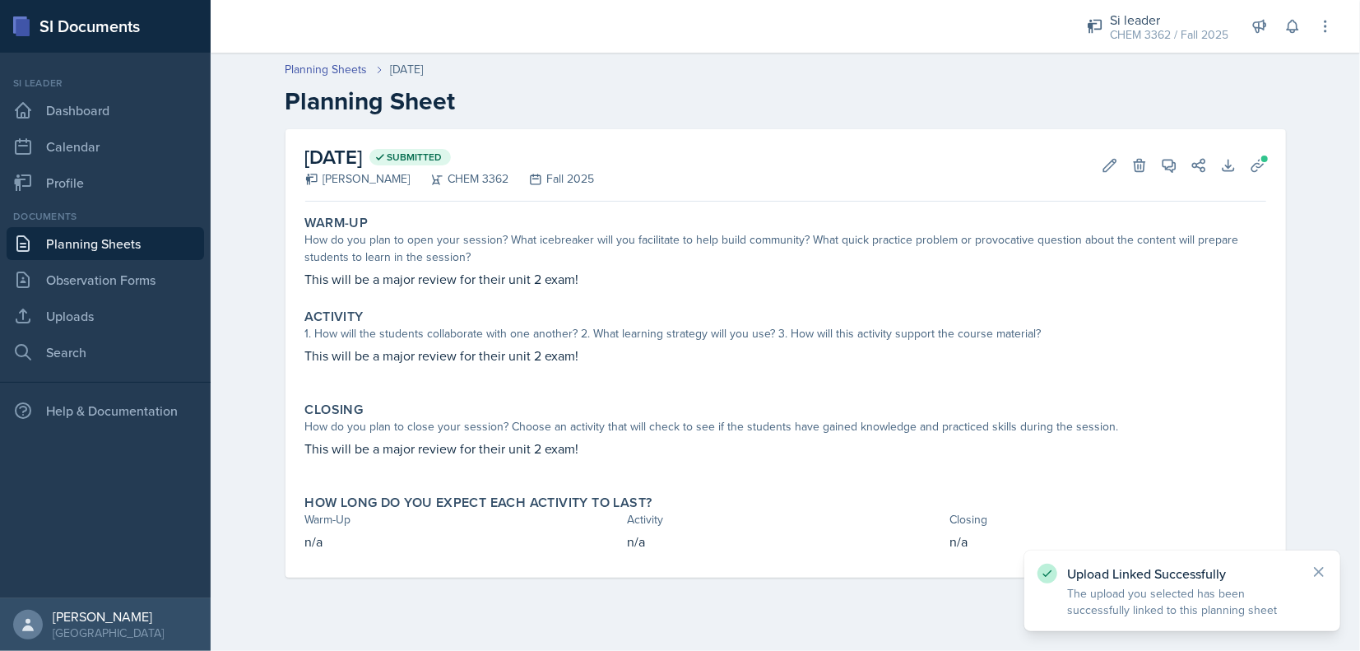
click at [299, 60] on header "Planning Sheets [DATE] Planning Sheet" at bounding box center [785, 88] width 1149 height 88
click at [306, 63] on link "Planning Sheets" at bounding box center [327, 69] width 82 height 17
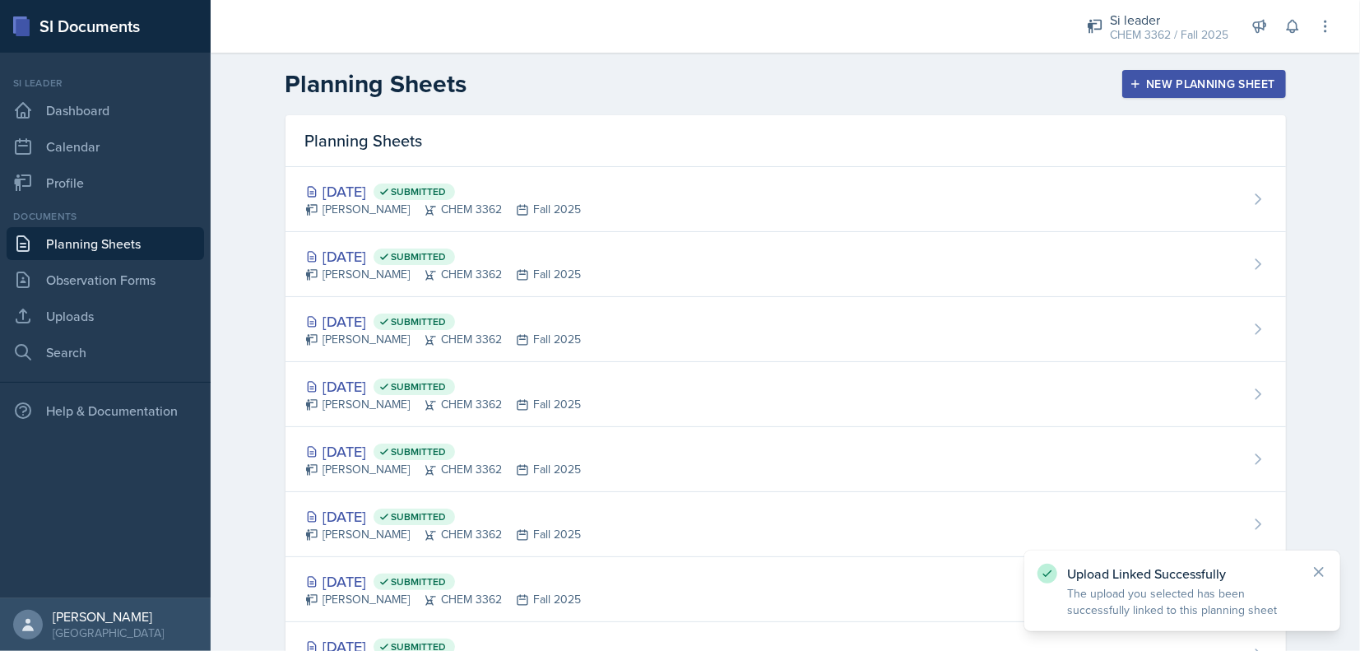
click at [1200, 86] on div "New Planning Sheet" at bounding box center [1204, 83] width 142 height 13
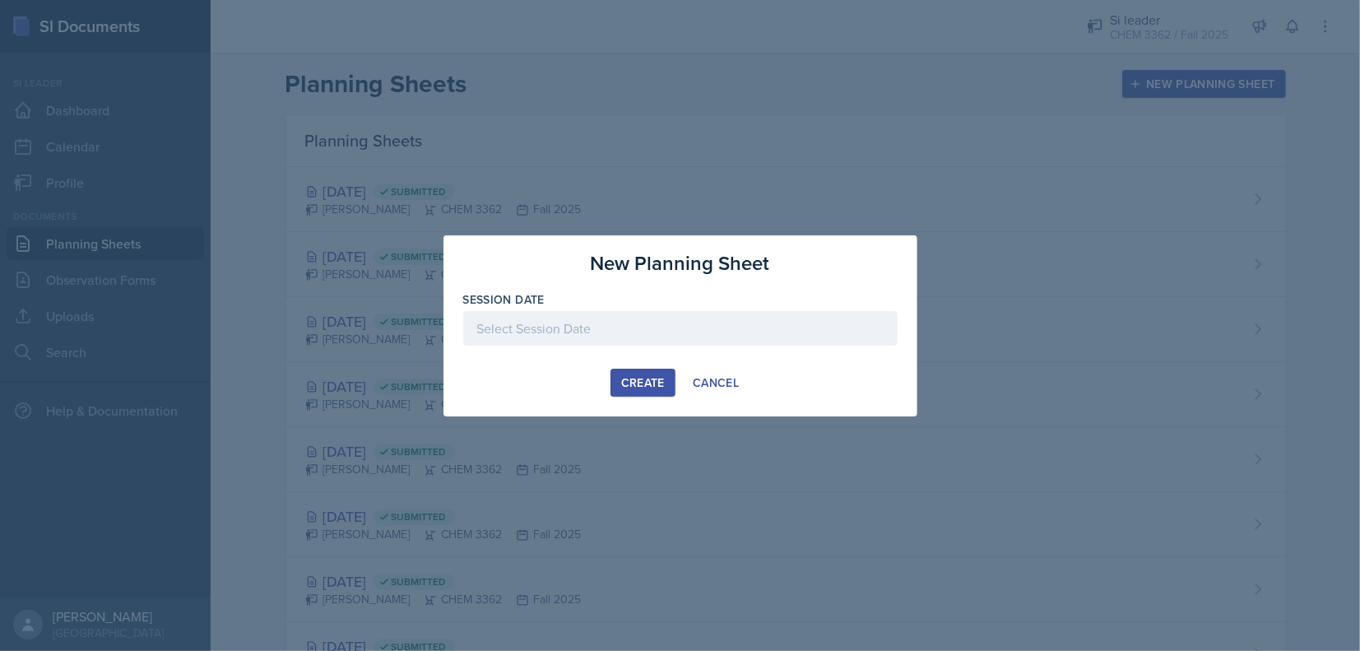
click at [605, 332] on div at bounding box center [680, 328] width 434 height 35
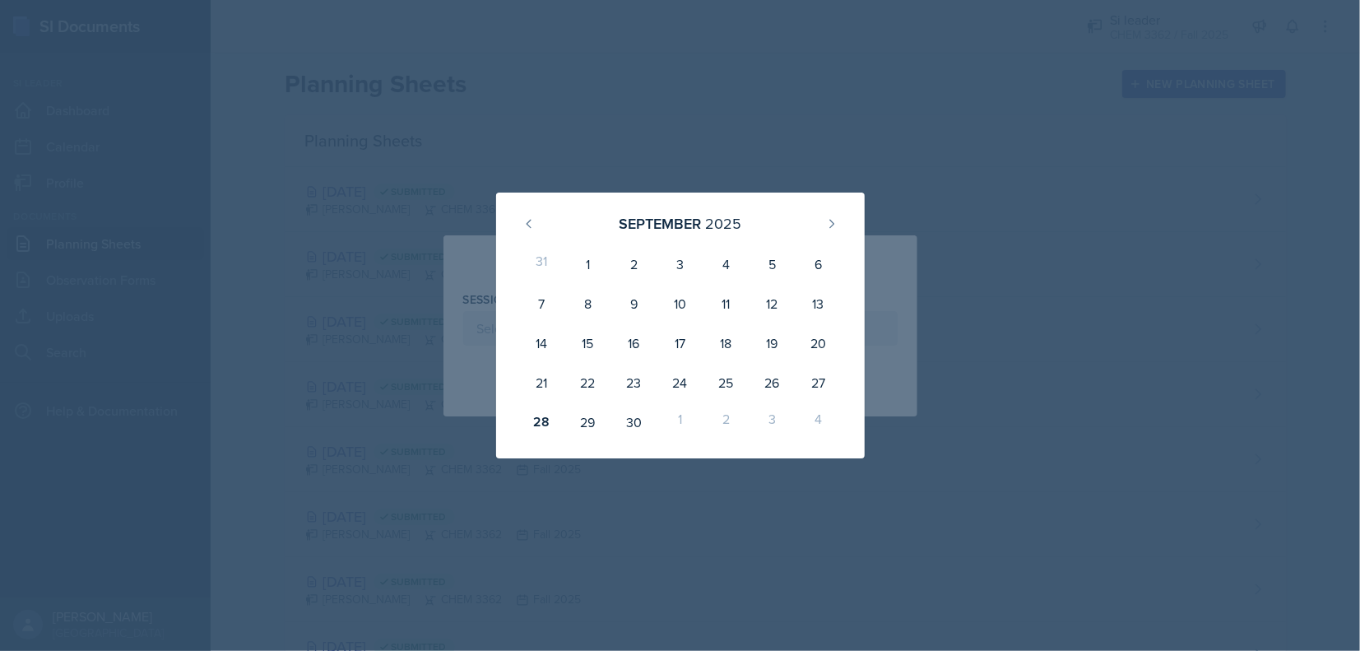
click at [687, 409] on div "1" at bounding box center [680, 421] width 46 height 39
click at [833, 225] on icon at bounding box center [831, 223] width 13 height 13
click at [692, 253] on div "1" at bounding box center [680, 263] width 46 height 39
type input "[DATE]"
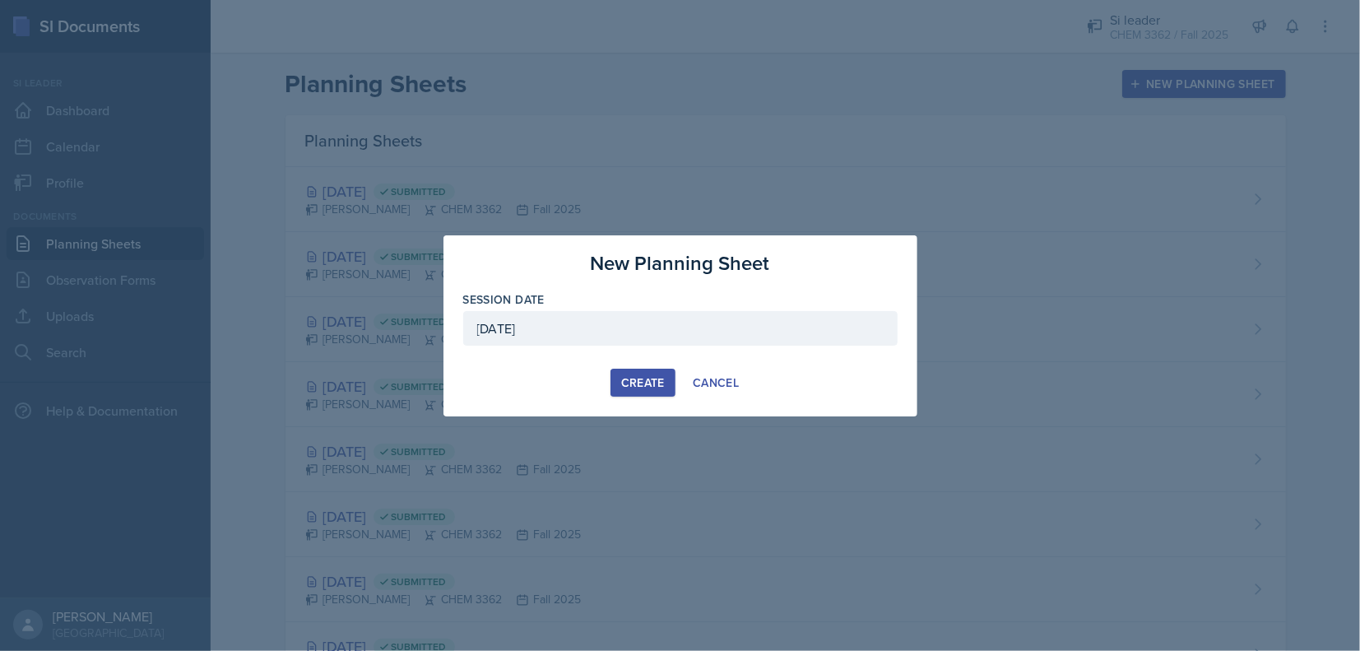
click at [562, 334] on div "[DATE]" at bounding box center [680, 328] width 434 height 35
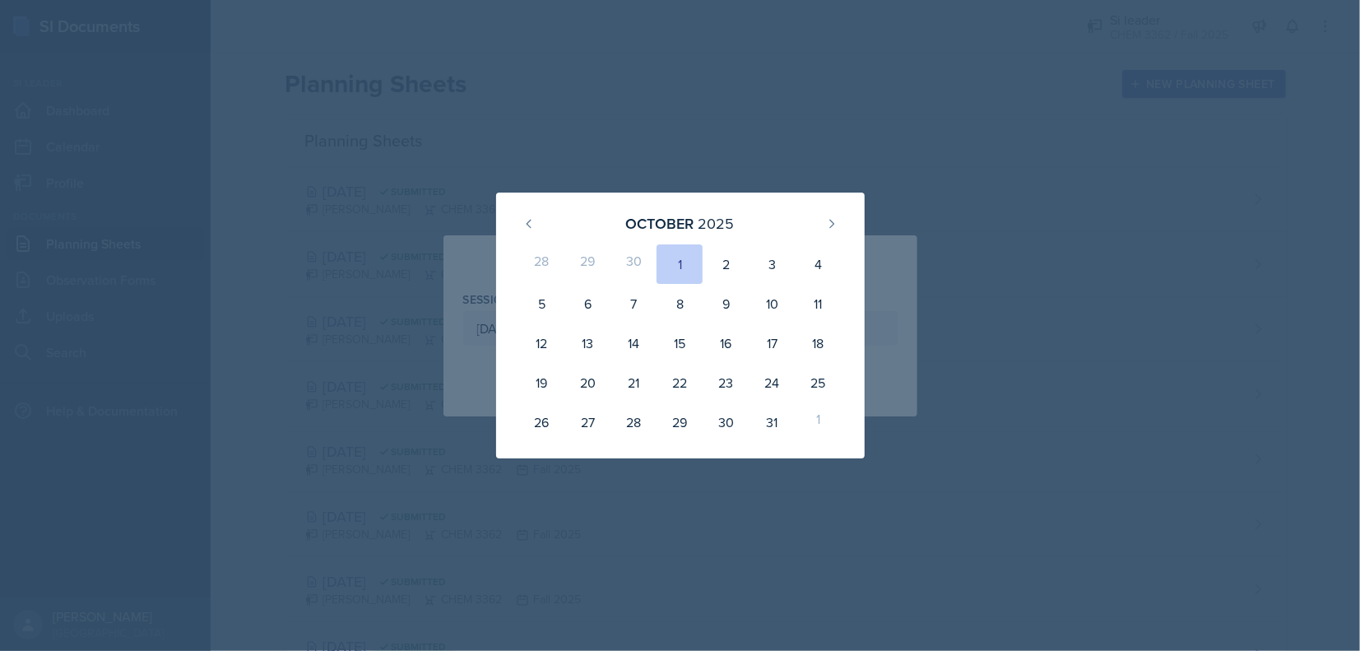
click at [491, 232] on div "[DATE] 28 29 30 1 2 3 4 5 6 7 8 9 10 11 12 13 14 15 16 17 18 19 20 21 22 23 24 …" at bounding box center [680, 326] width 474 height 266
click at [458, 225] on div "[DATE] 28 29 30 1 2 3 4 5 6 7 8 9 10 11 12 13 14 15 16 17 18 19 20 21 22 23 24 …" at bounding box center [680, 326] width 474 height 266
click at [974, 287] on div at bounding box center [680, 325] width 1360 height 651
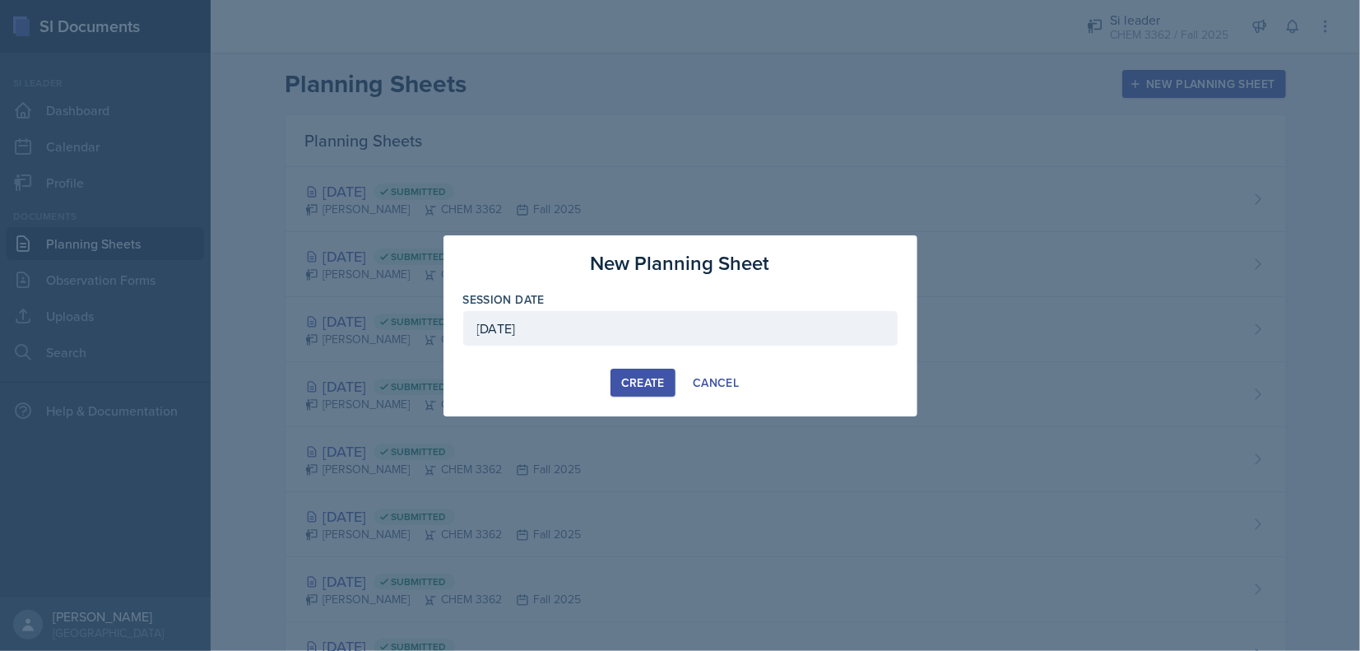
click at [651, 388] on div "Create" at bounding box center [643, 382] width 44 height 13
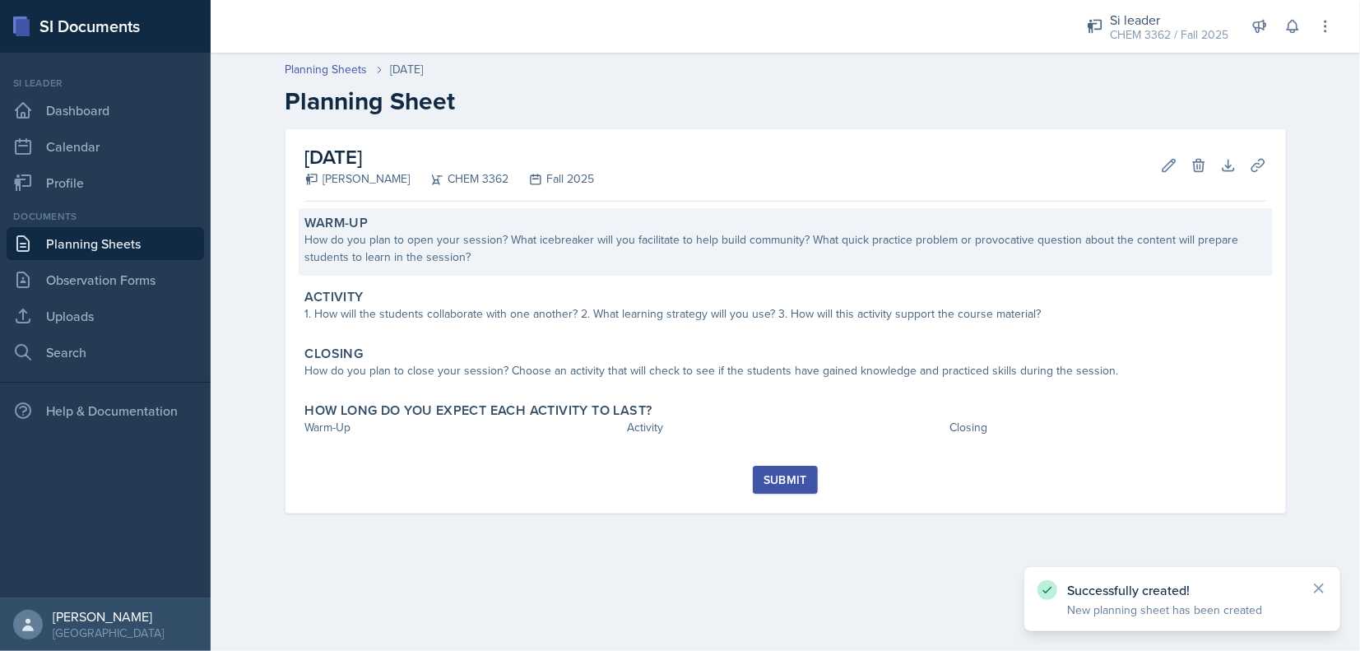
click at [444, 240] on div "How do you plan to open your session? What icebreaker will you facilitate to he…" at bounding box center [785, 248] width 961 height 35
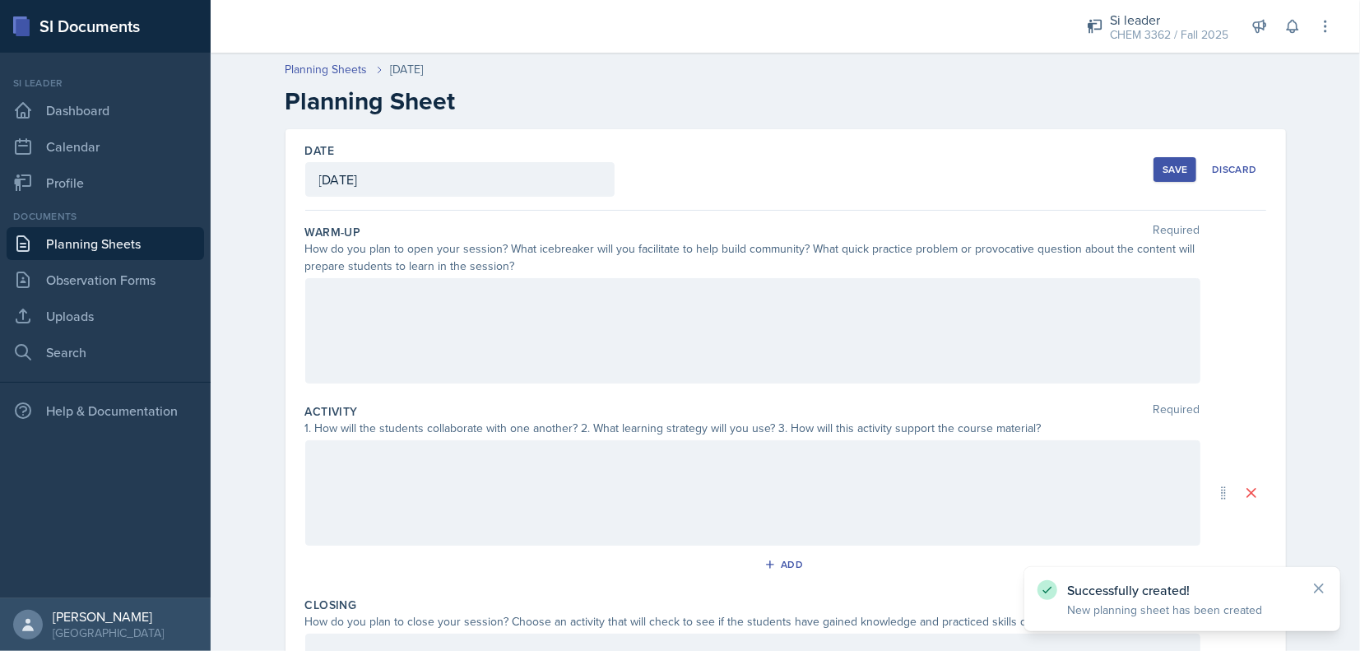
click at [452, 334] on div at bounding box center [752, 330] width 895 height 105
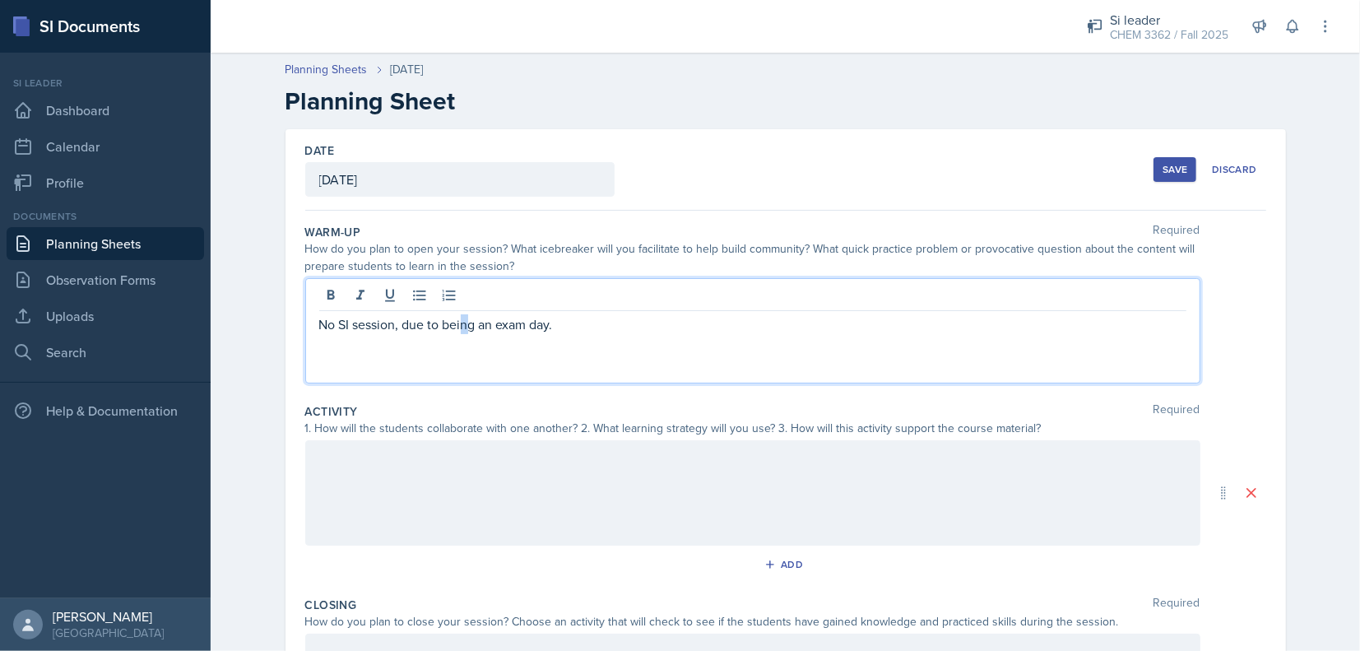
click at [459, 317] on p "No SI session, due to being an exam day." at bounding box center [752, 324] width 867 height 20
copy p "No SI session, due to being an exam day."
click at [379, 544] on div at bounding box center [752, 492] width 895 height 105
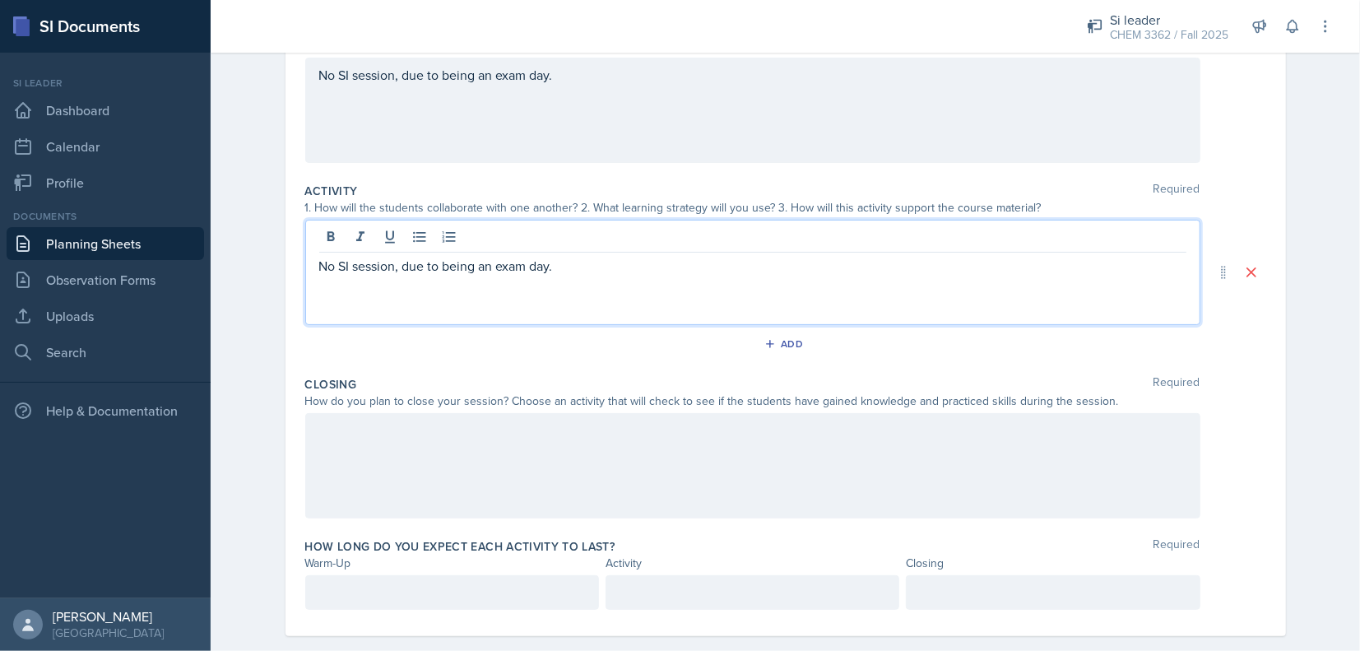
scroll to position [243, 0]
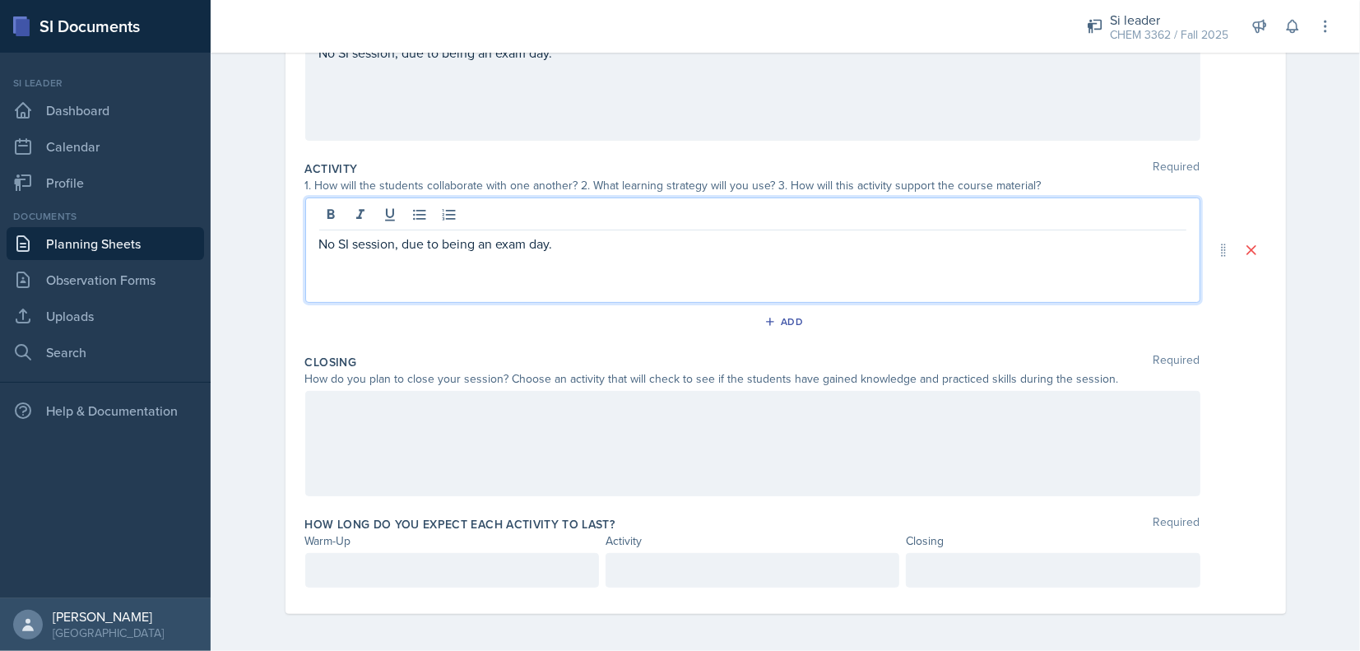
click at [406, 460] on div at bounding box center [752, 443] width 895 height 105
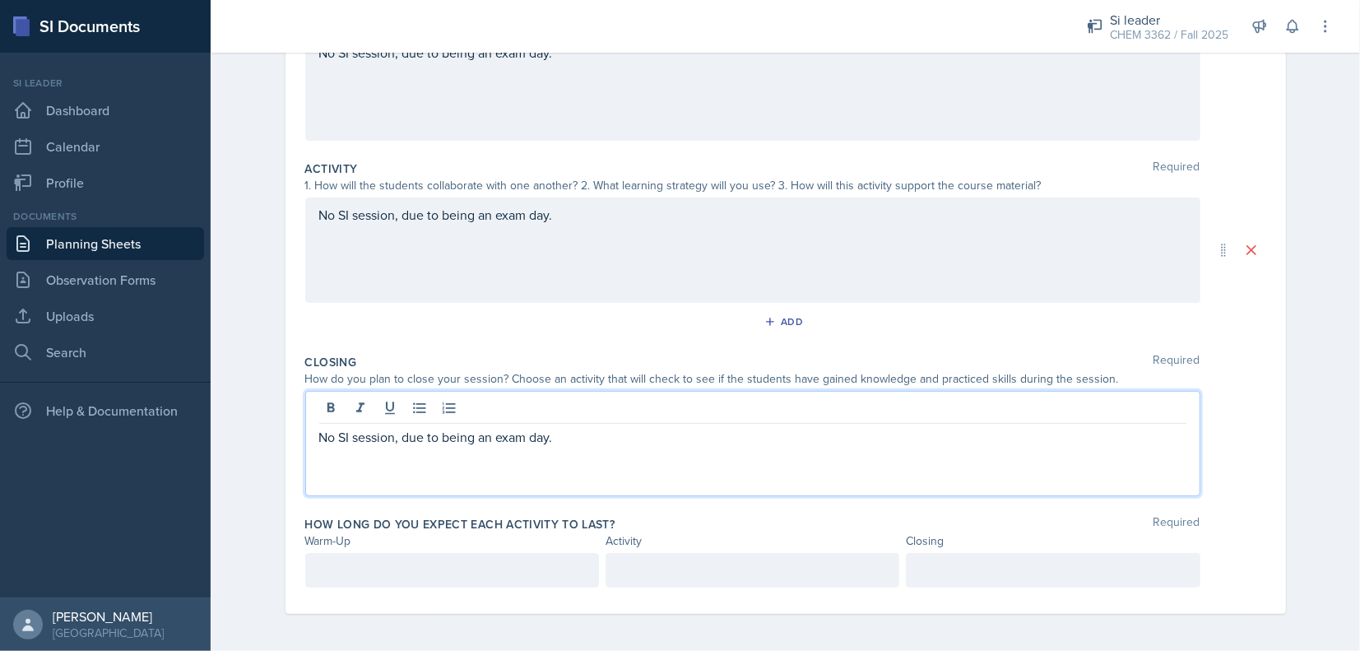
scroll to position [272, 0]
click at [463, 574] on p at bounding box center [452, 568] width 266 height 20
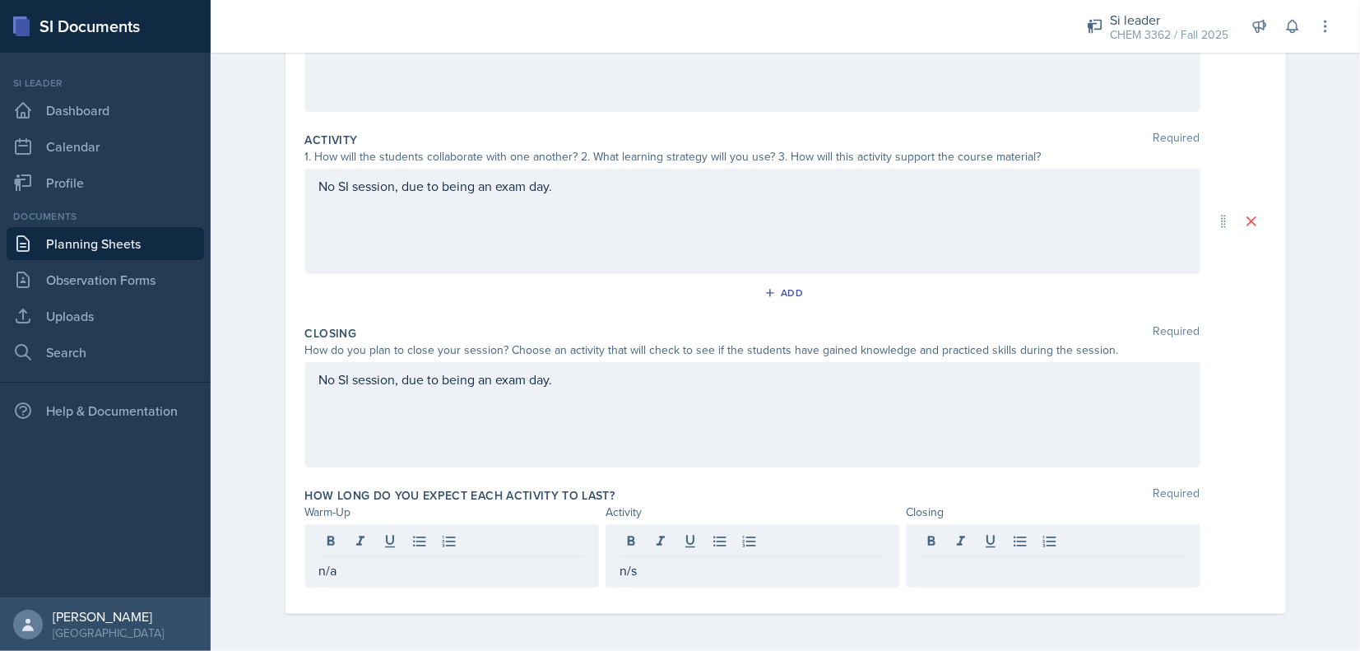
click at [638, 571] on p "n/s" at bounding box center [753, 570] width 266 height 20
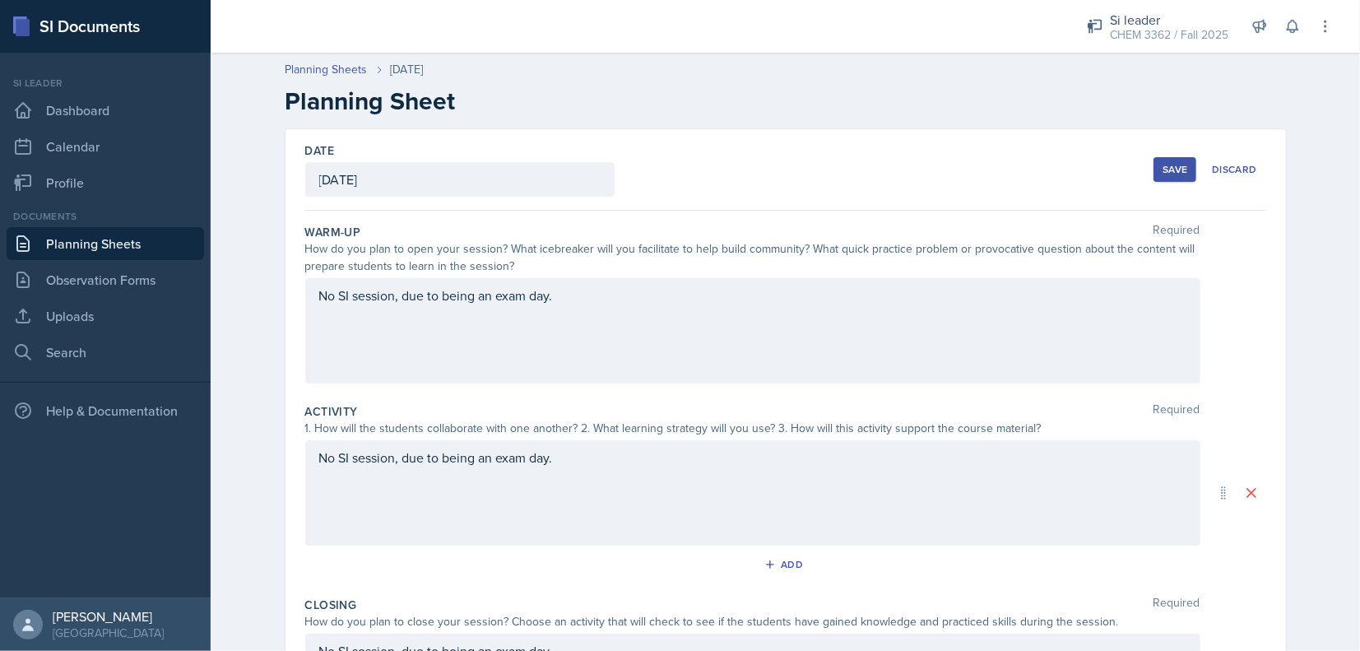
scroll to position [0, 0]
click at [1162, 153] on div "Save Discard" at bounding box center [1210, 170] width 112 height 38
click at [1173, 163] on div "Save" at bounding box center [1175, 169] width 25 height 13
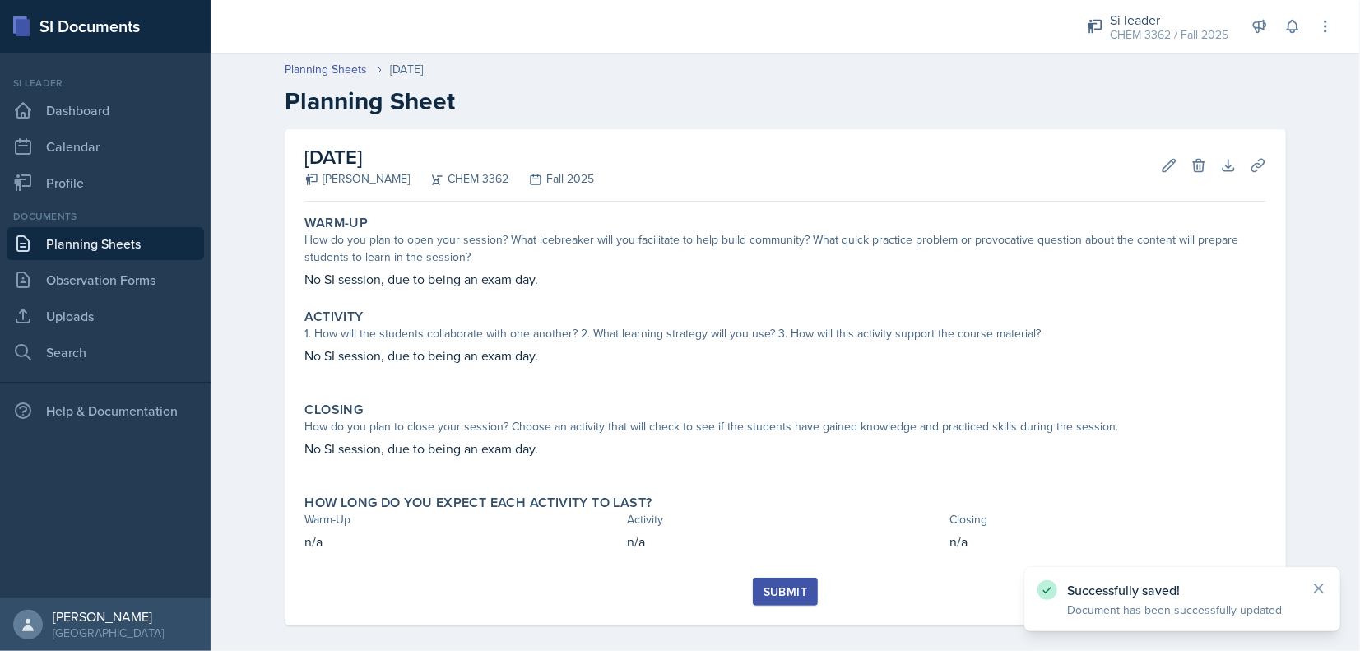
click at [779, 597] on div "Submit" at bounding box center [786, 591] width 44 height 13
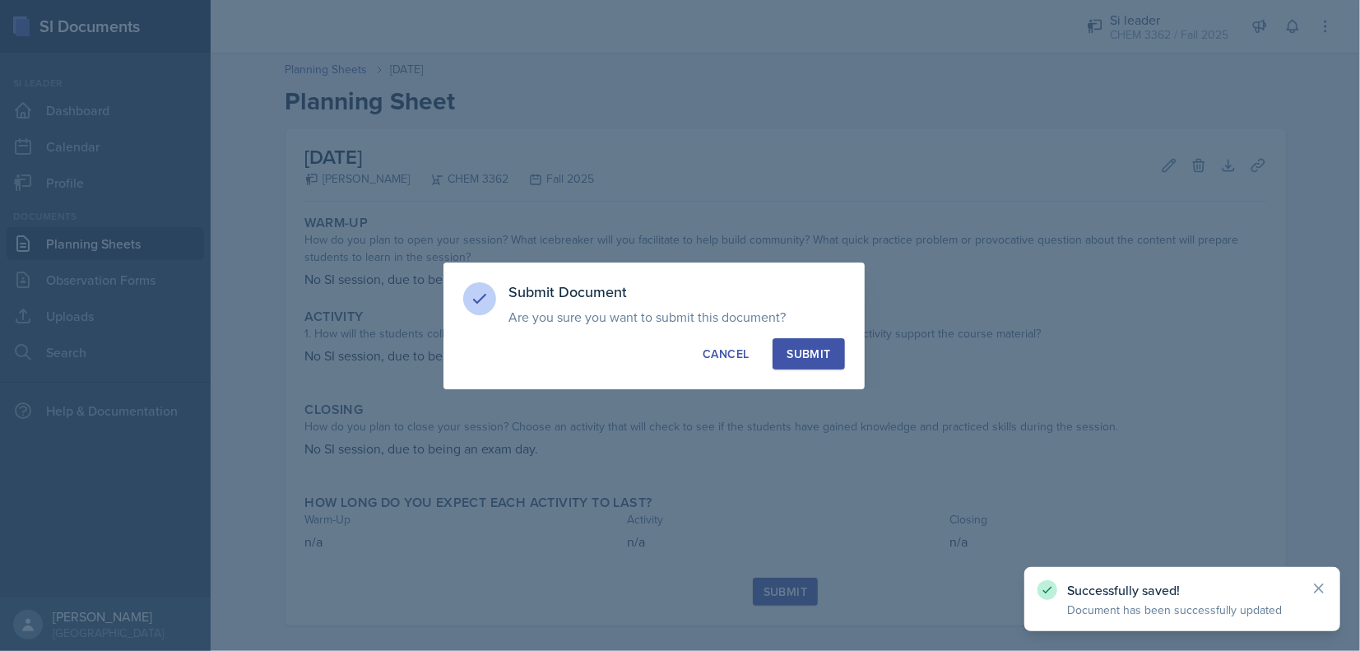
click at [809, 360] on div "Submit" at bounding box center [809, 354] width 44 height 16
